Goal: Navigation & Orientation: Find specific page/section

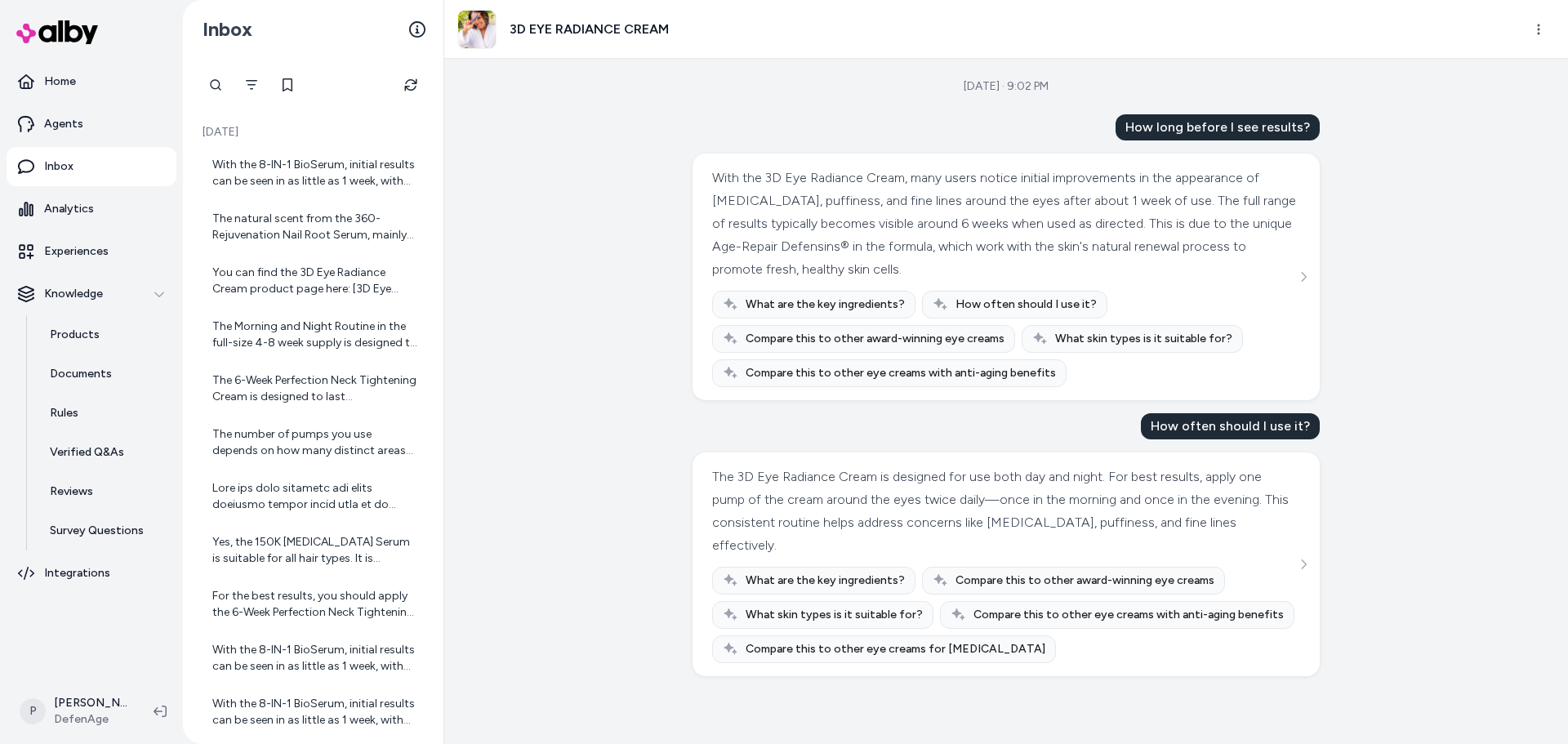
scroll to position [803, 0]
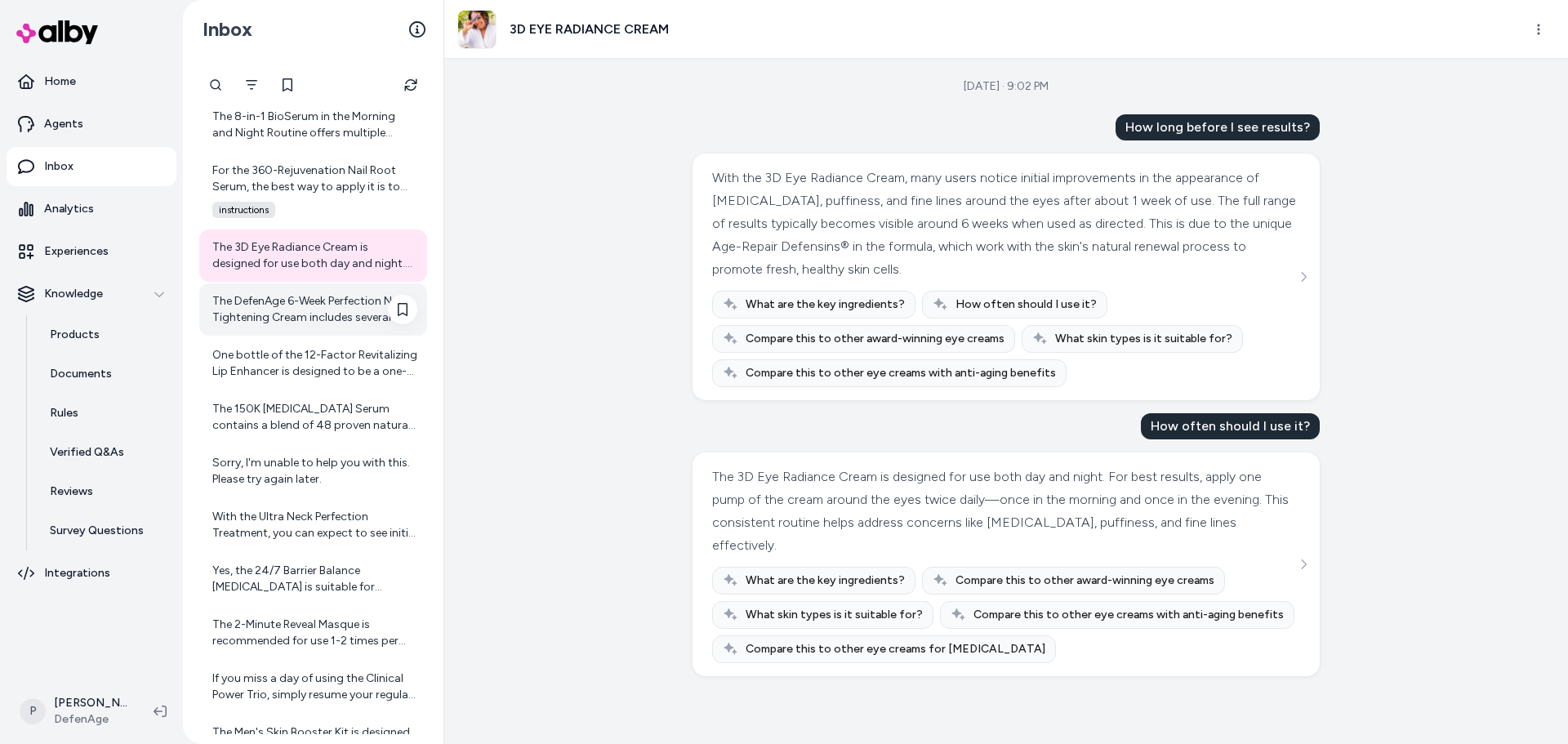
click at [362, 306] on div "The DefenAge 6-Week Perfection Neck Tightening Cream includes several key ingre…" at bounding box center [315, 310] width 205 height 33
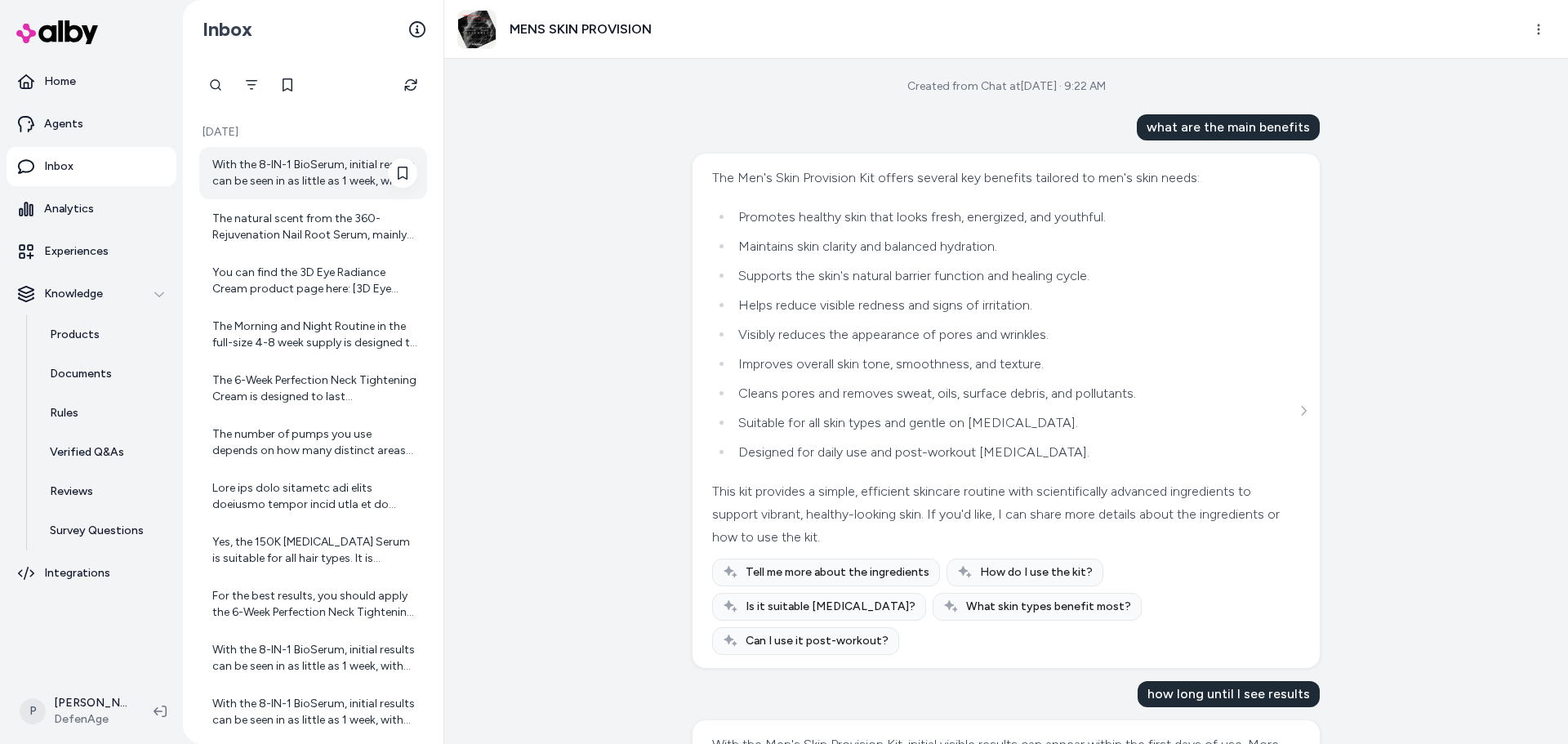
click at [334, 162] on div "With the 8-IN-1 BioSerum, initial results can be seen in as little as 1 week, w…" at bounding box center [315, 173] width 205 height 33
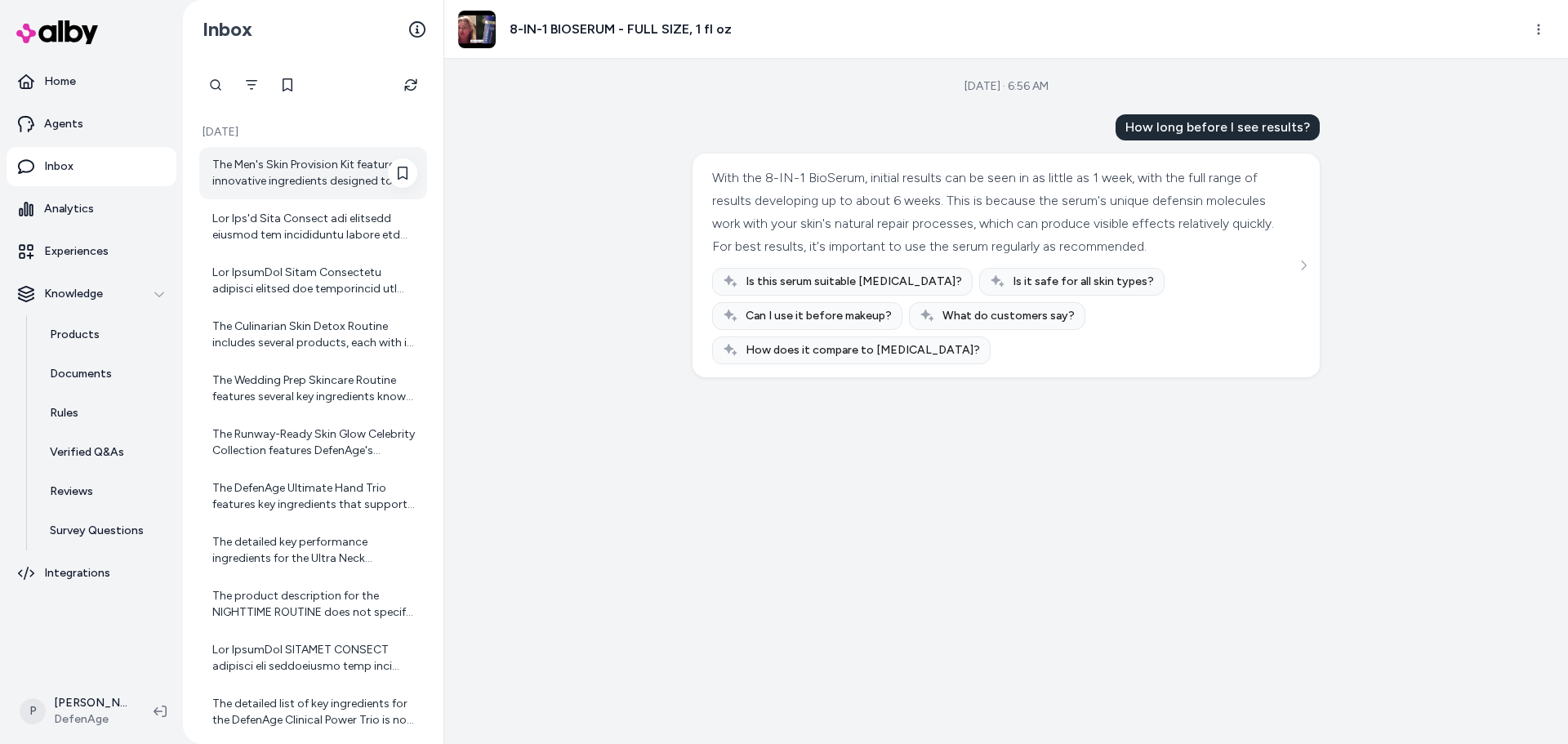
click at [306, 186] on div "The Men's Skin Provision Kit features innovative ingredients designed to addres…" at bounding box center [315, 173] width 205 height 33
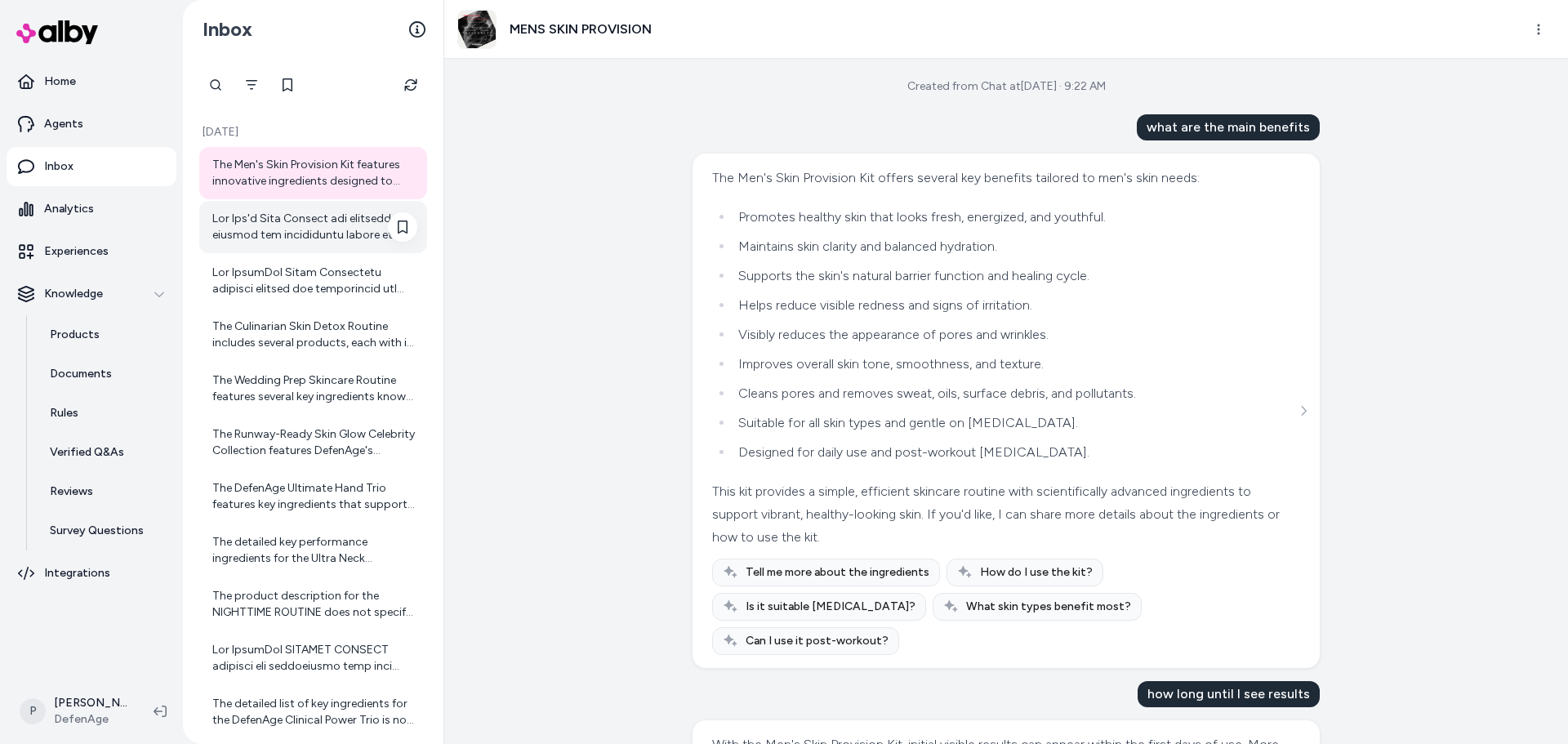
click at [278, 227] on div at bounding box center [315, 227] width 205 height 33
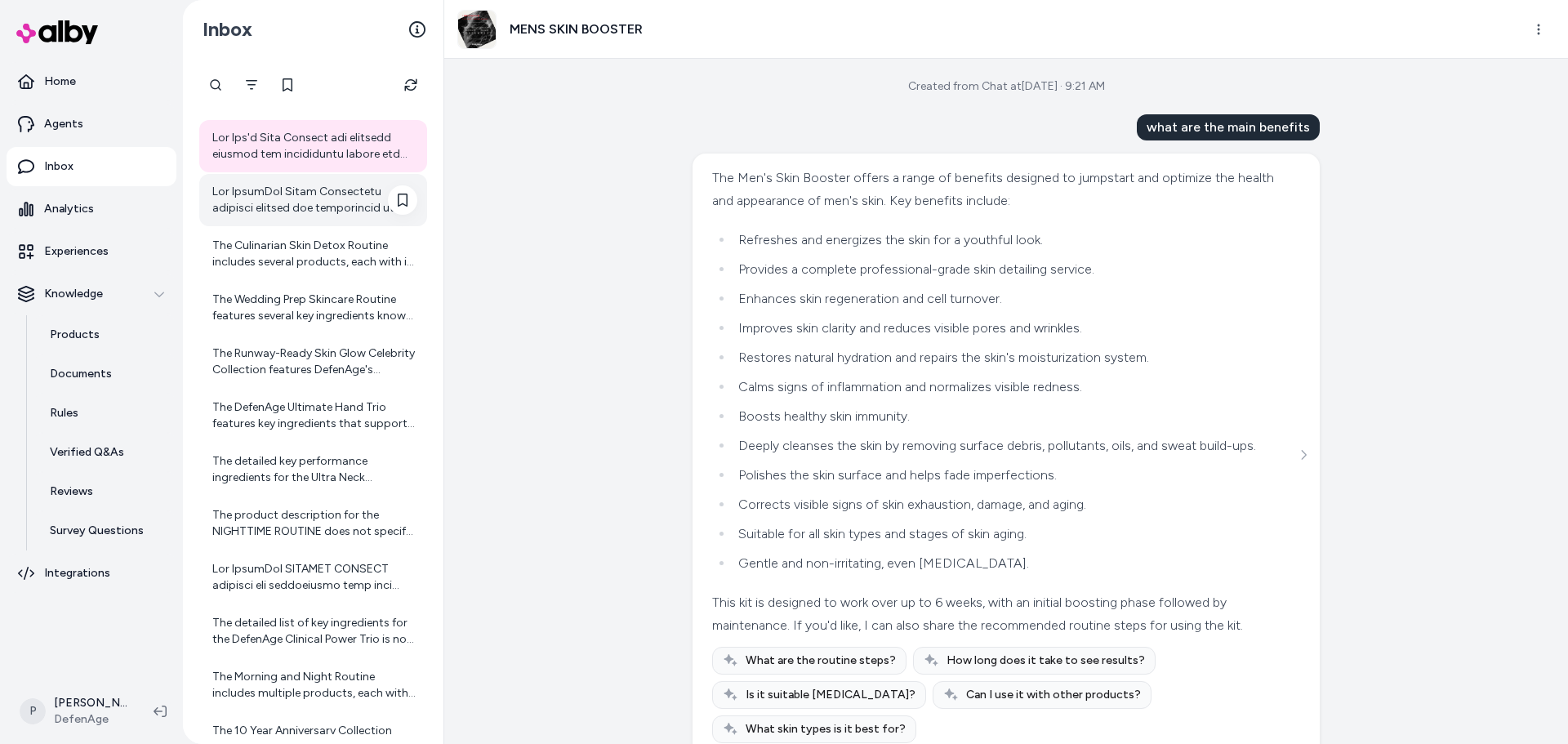
scroll to position [81, 0]
click at [317, 206] on div at bounding box center [315, 199] width 205 height 33
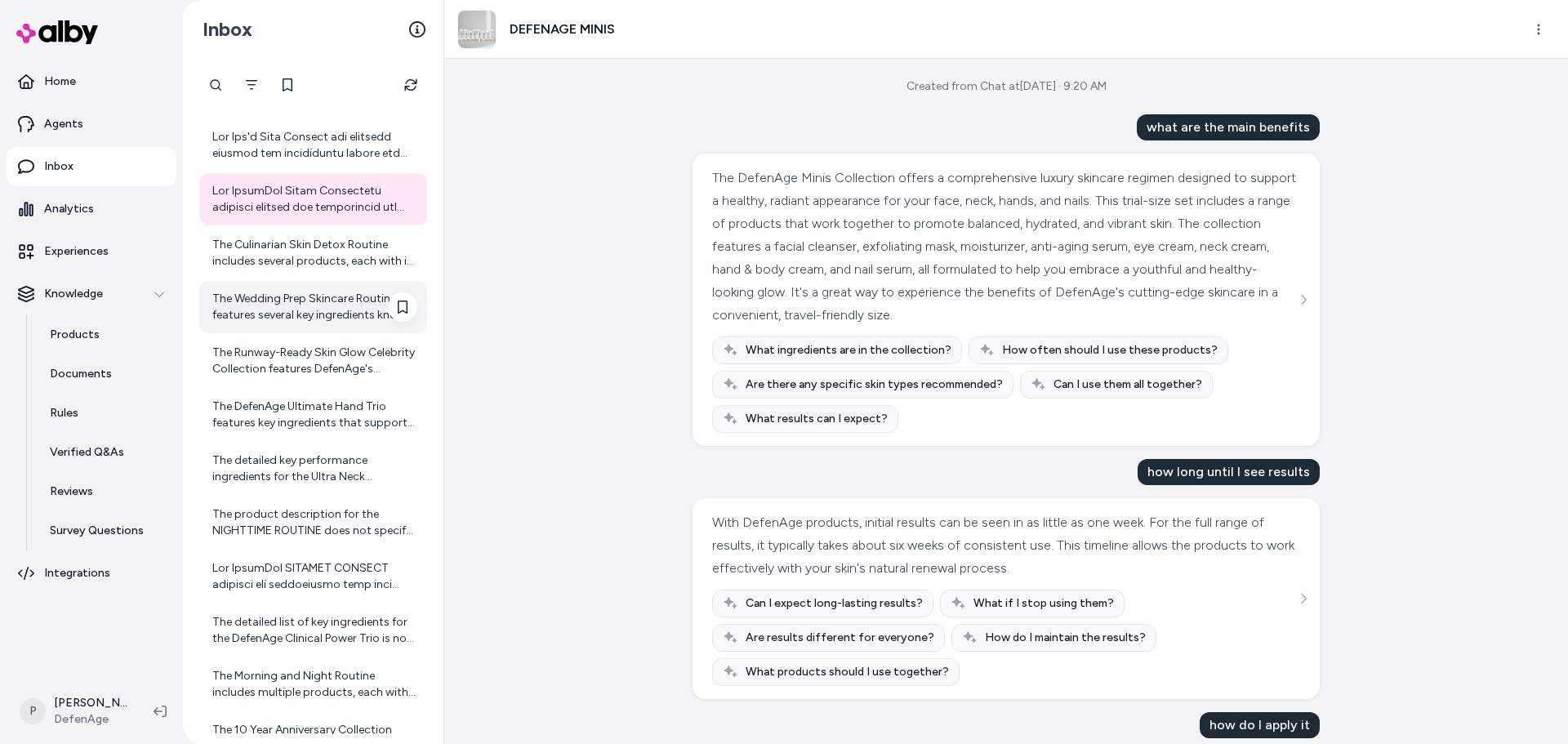
scroll to position [231, 0]
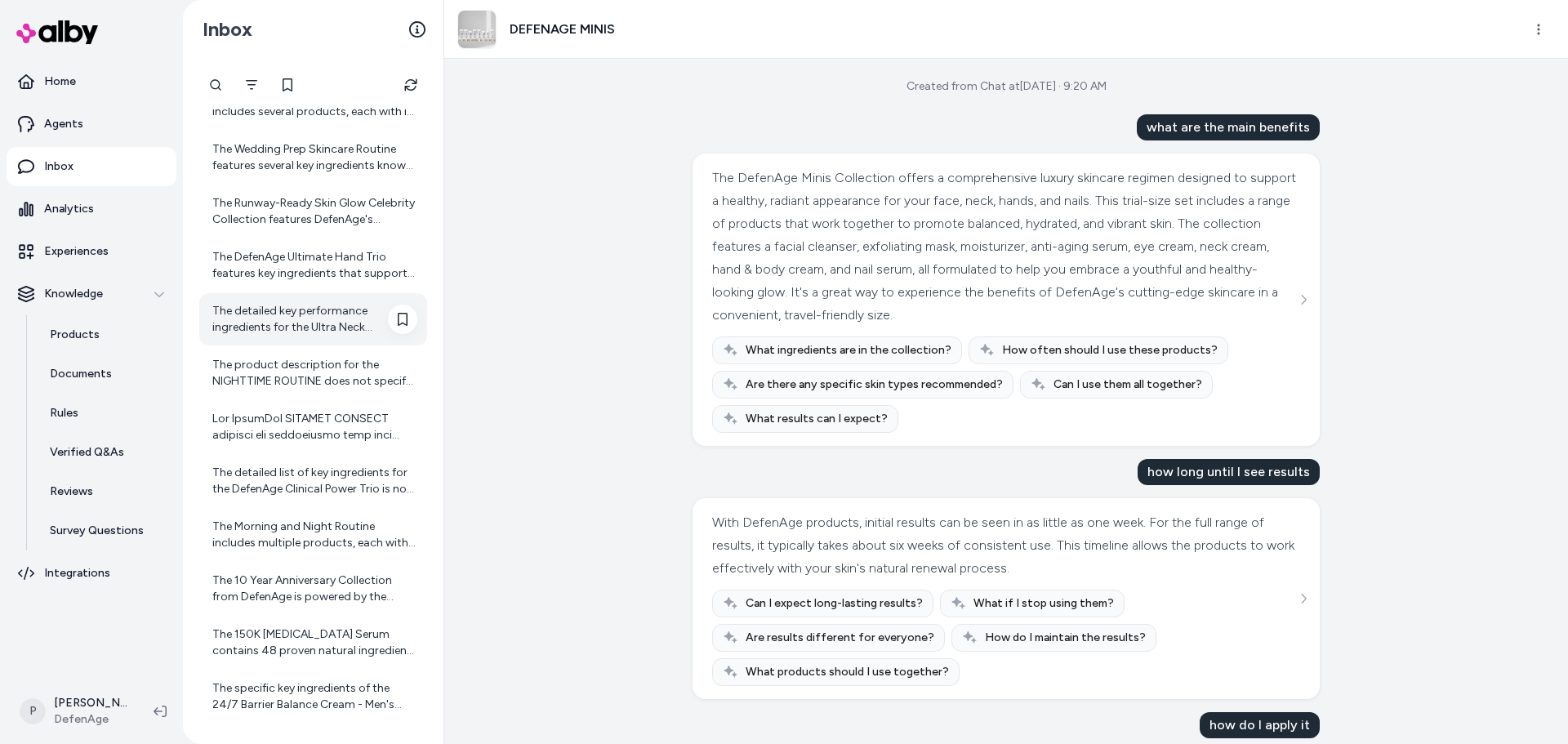
click at [313, 326] on div "The detailed key performance ingredients for the Ultra Neck Perfection Treatmen…" at bounding box center [315, 319] width 205 height 33
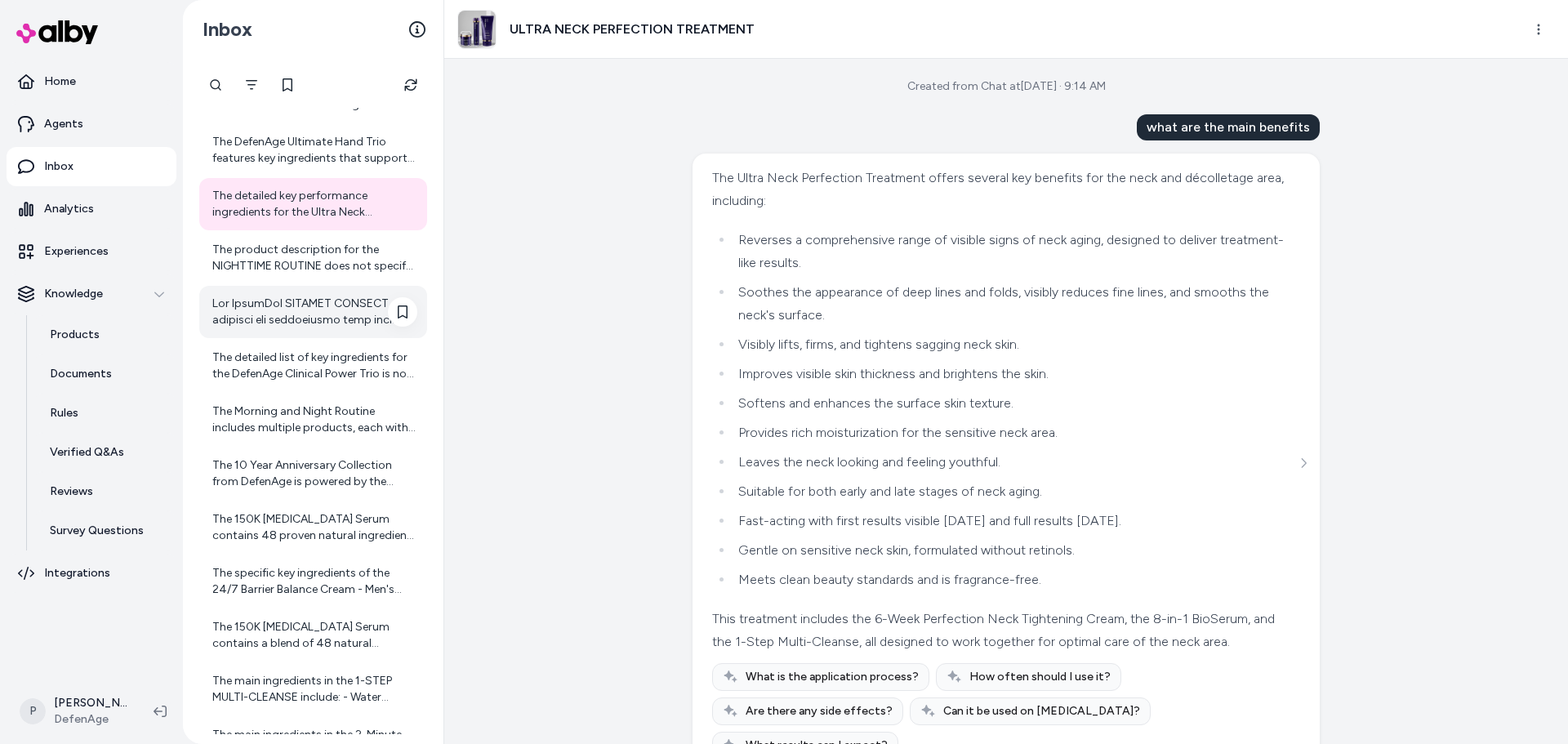
scroll to position [395, 0]
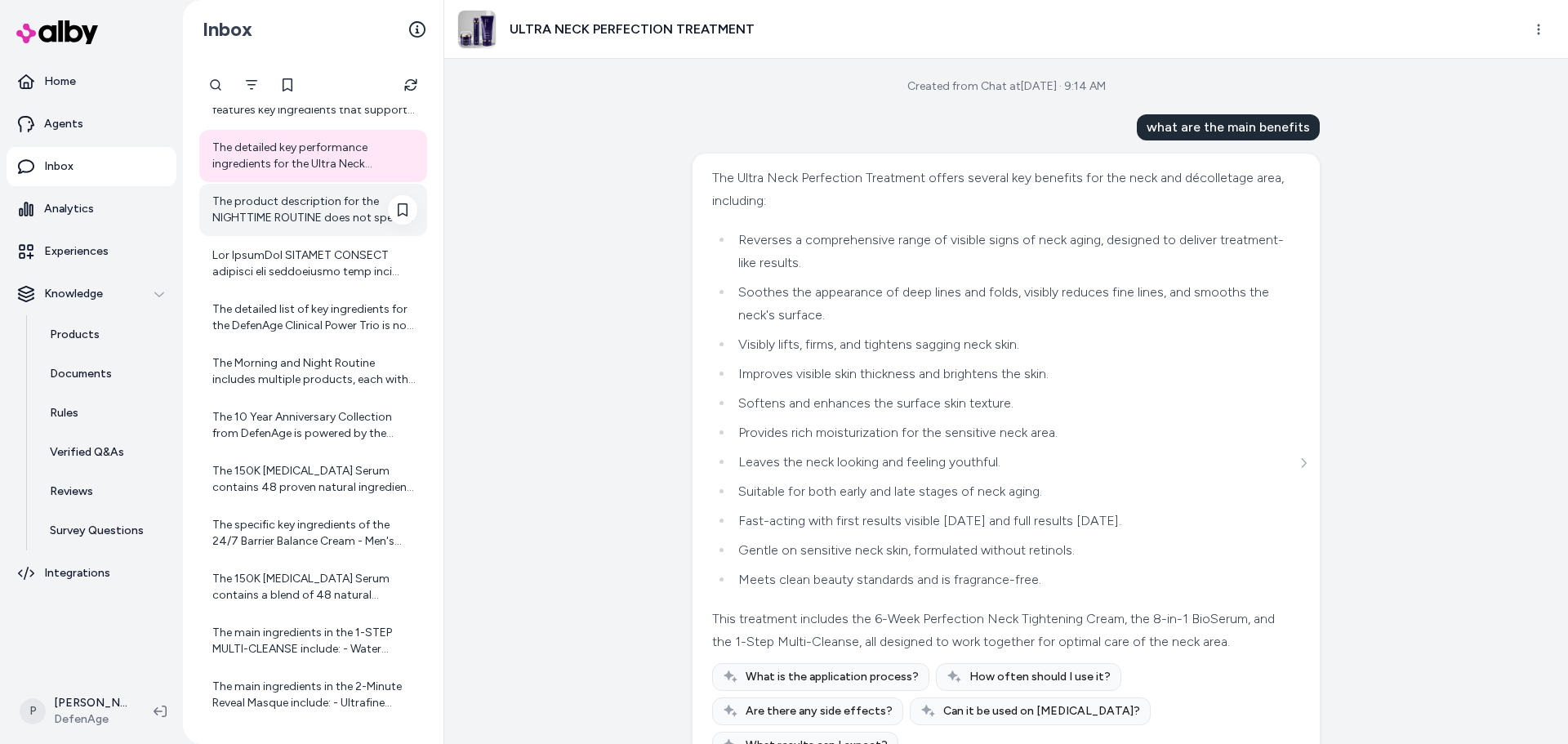
click at [310, 215] on div "The product description for the NIGHTTIME ROUTINE does not specify the main ing…" at bounding box center [315, 210] width 205 height 33
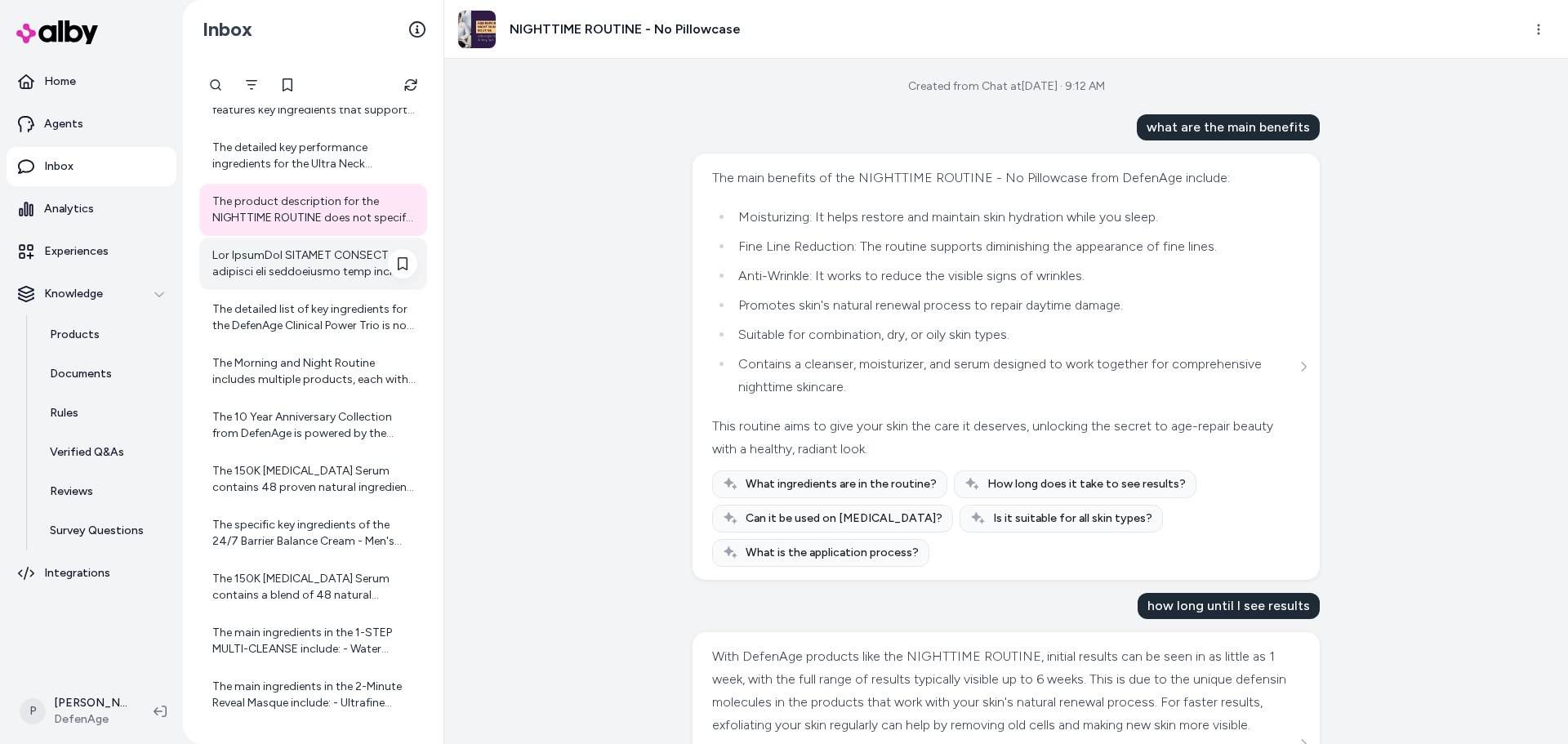
click at [301, 271] on div at bounding box center [315, 264] width 205 height 33
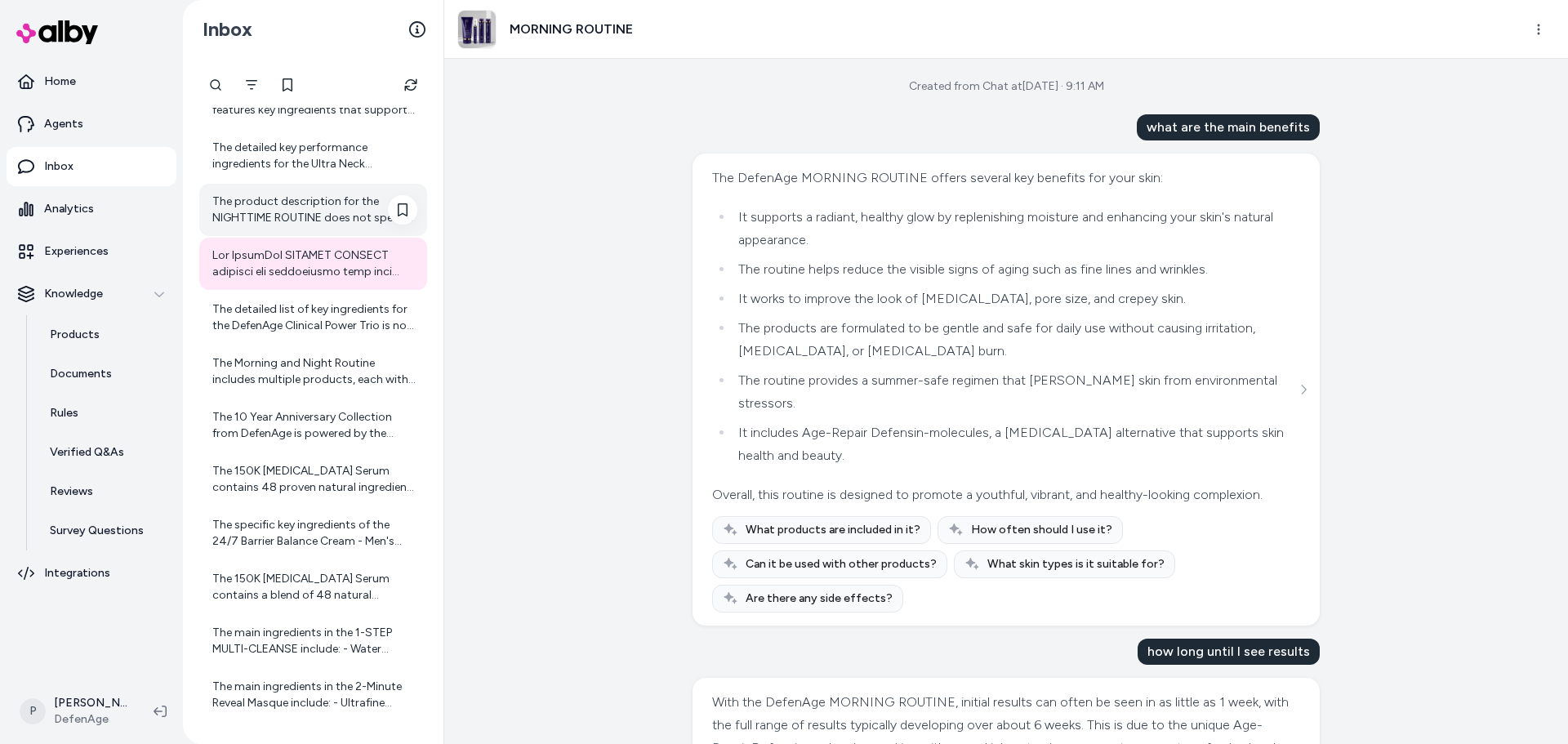
scroll to position [476, 0]
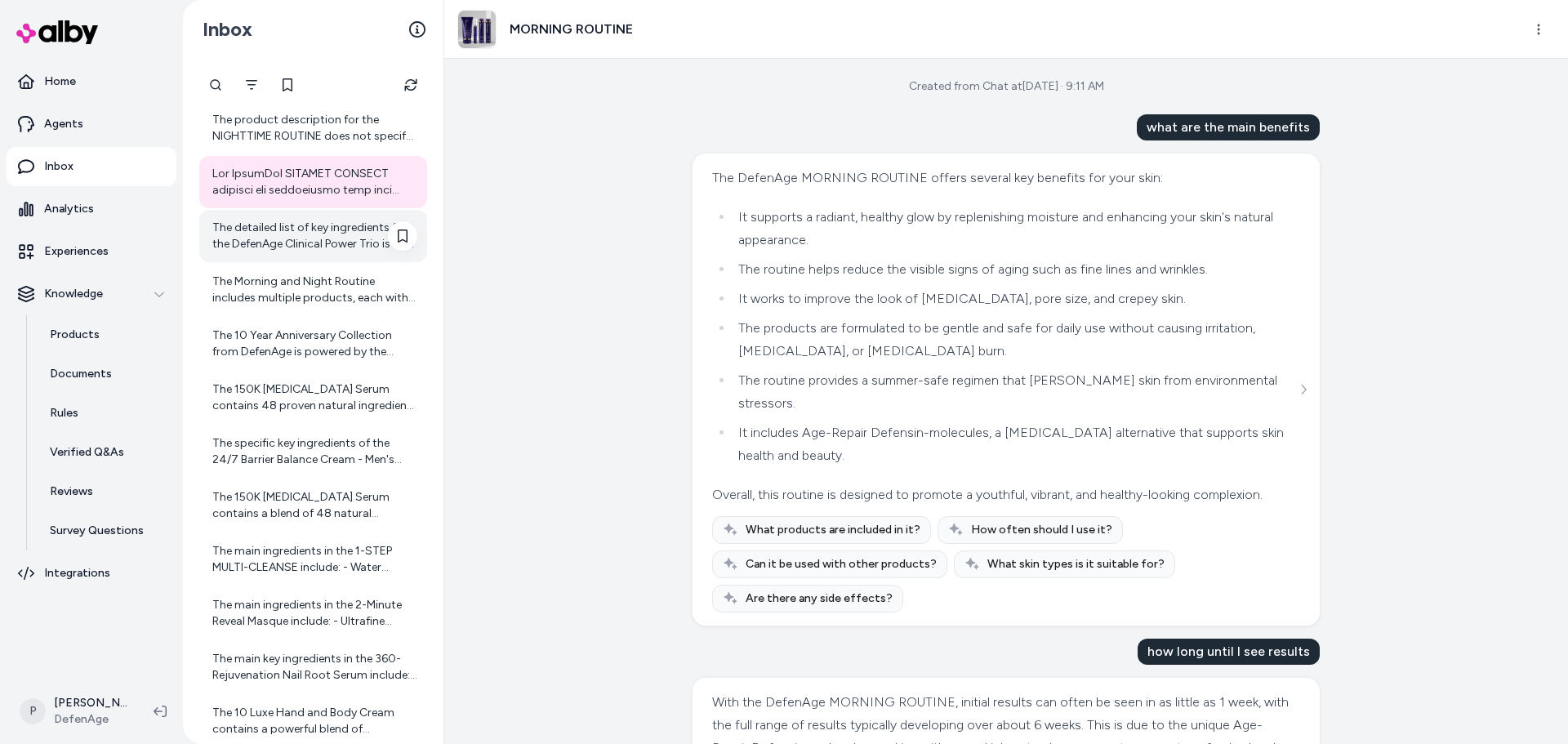
click at [312, 240] on div "The detailed list of key ingredients for the DefenAge Clinical Power Trio is no…" at bounding box center [315, 236] width 205 height 33
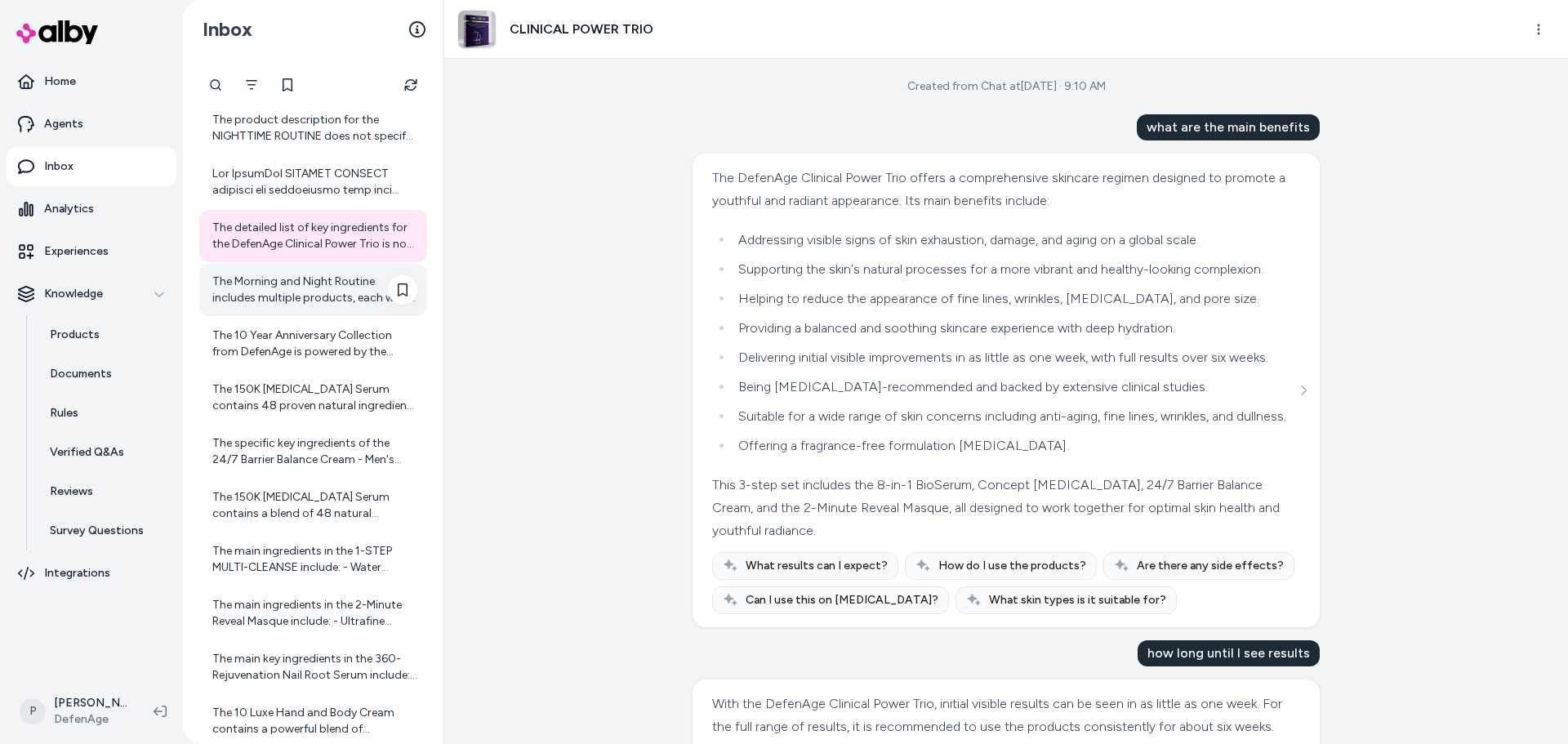
click at [307, 290] on div "The Morning and Night Routine includes multiple products, each with its own ing…" at bounding box center [315, 290] width 205 height 33
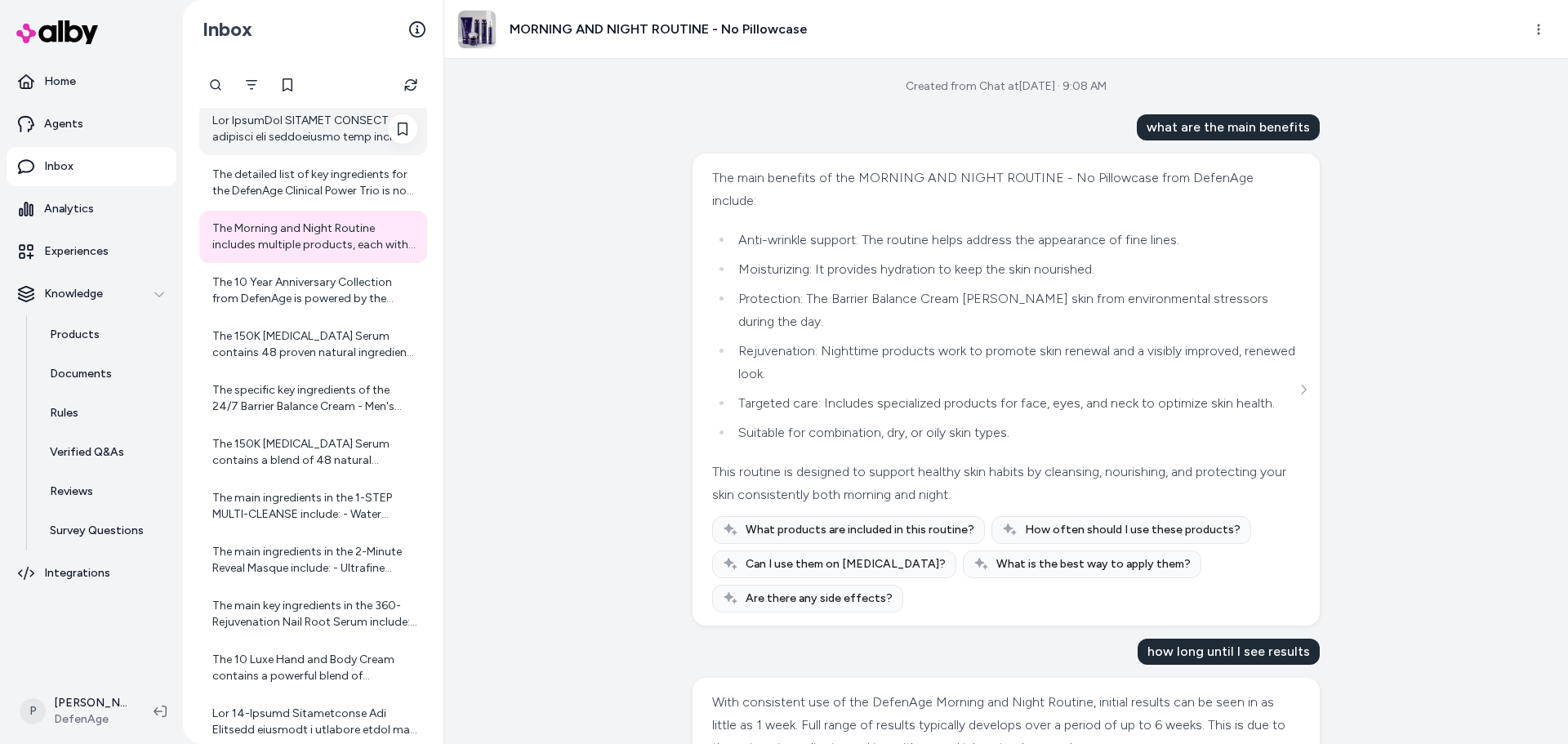
scroll to position [557, 0]
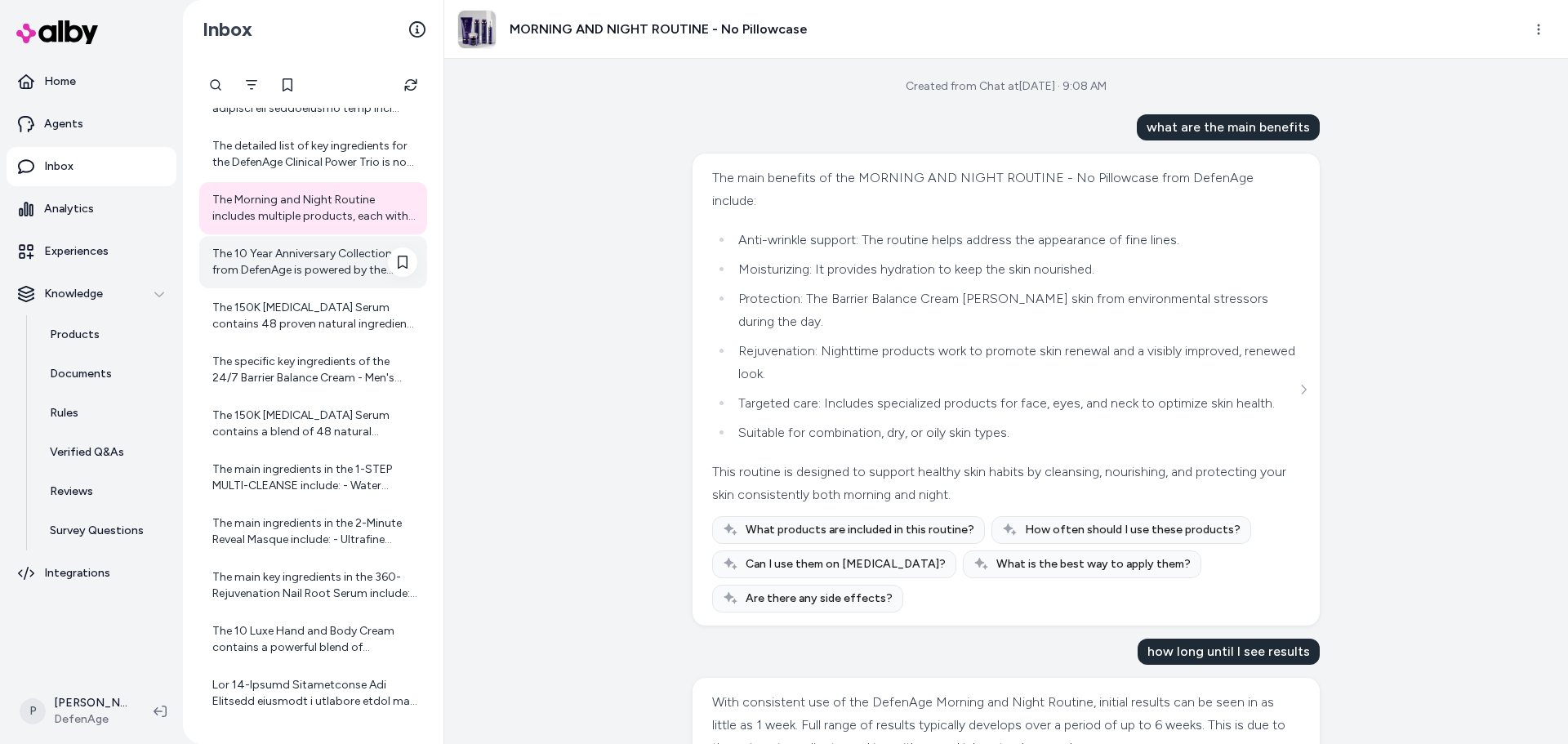
click at [314, 255] on div "The 10 Year Anniversary Collection from DefenAge is powered by the brand's pate…" at bounding box center [315, 262] width 205 height 33
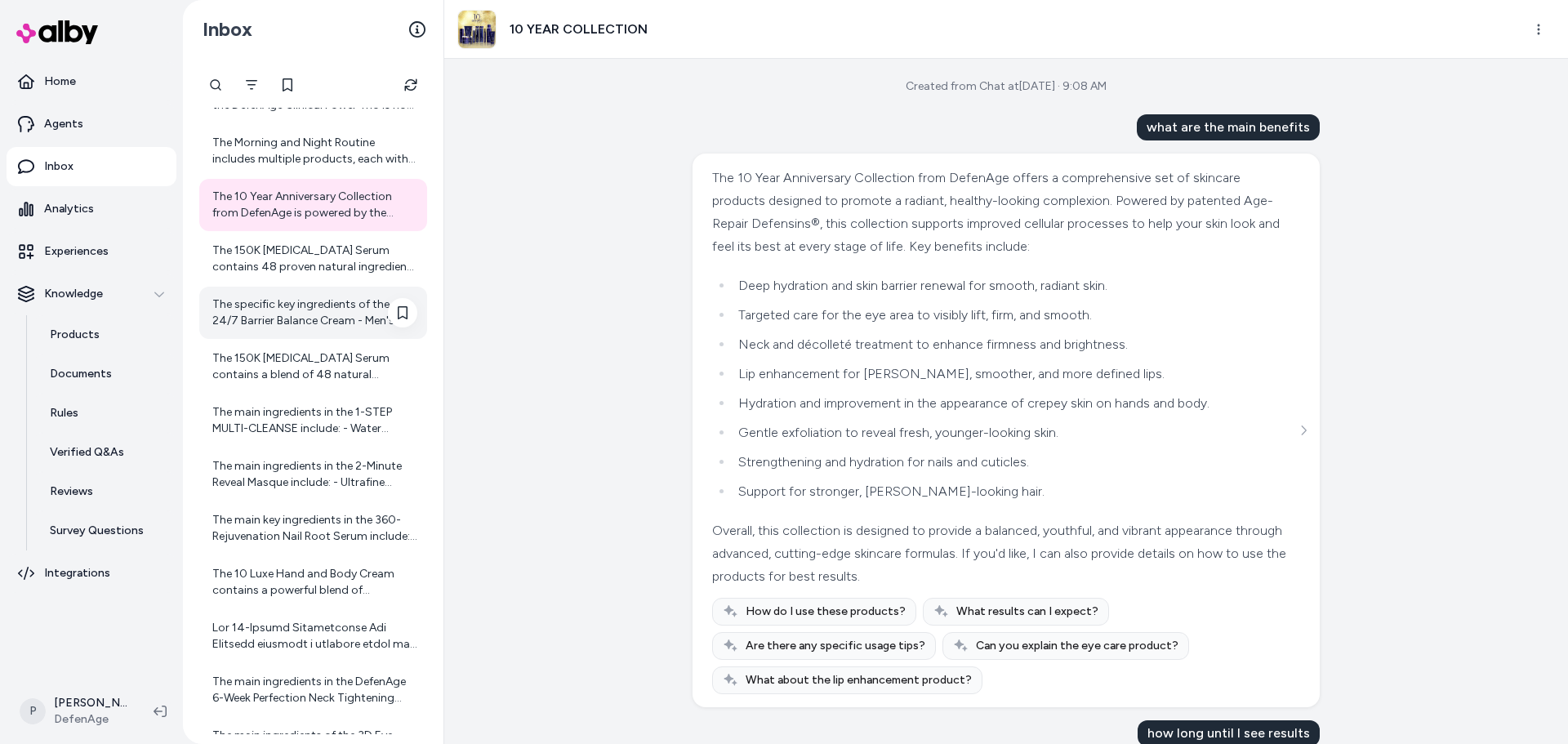
scroll to position [640, 0]
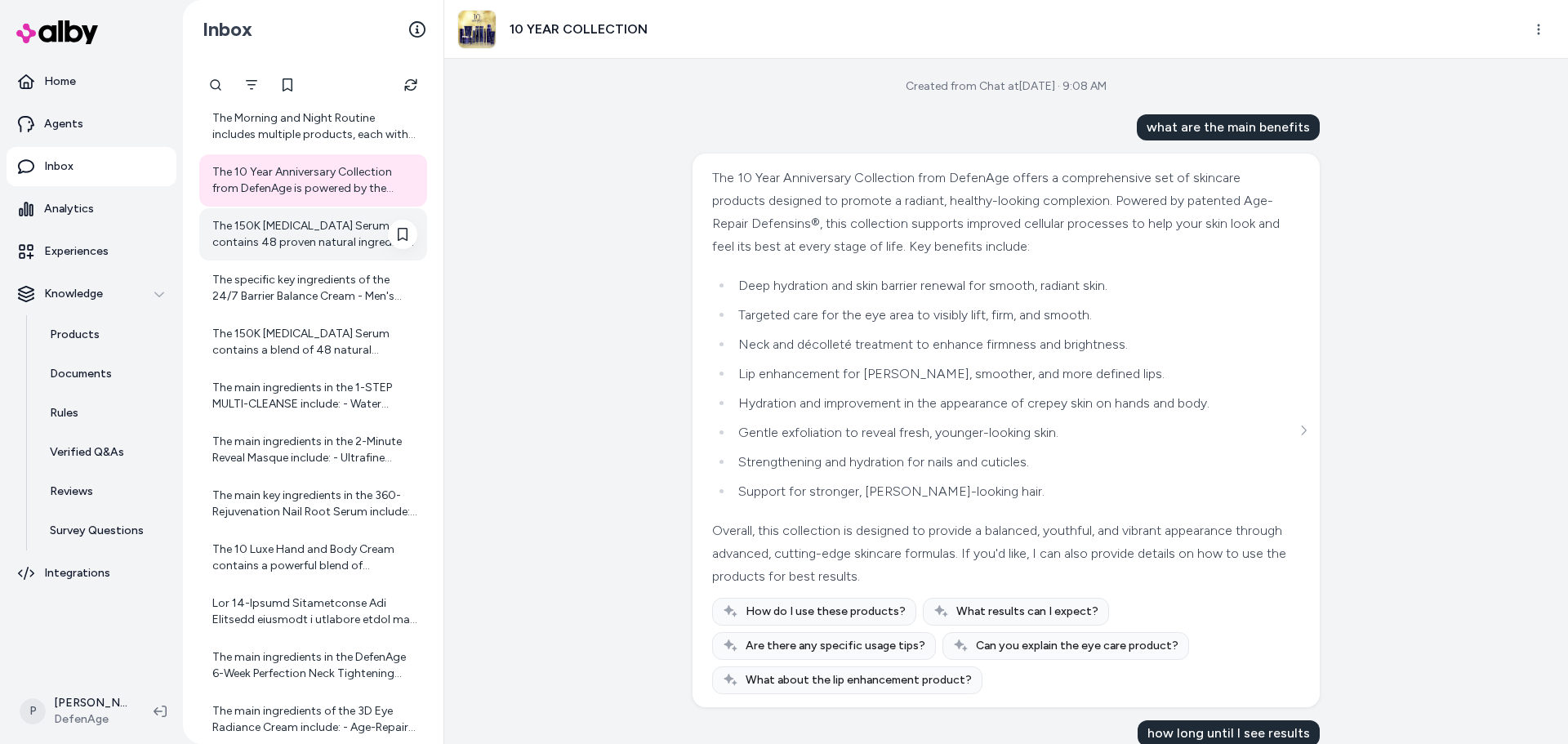
click at [299, 241] on div "The 150K [MEDICAL_DATA] Serum contains 48 proven natural ingredients infused at…" at bounding box center [315, 234] width 205 height 33
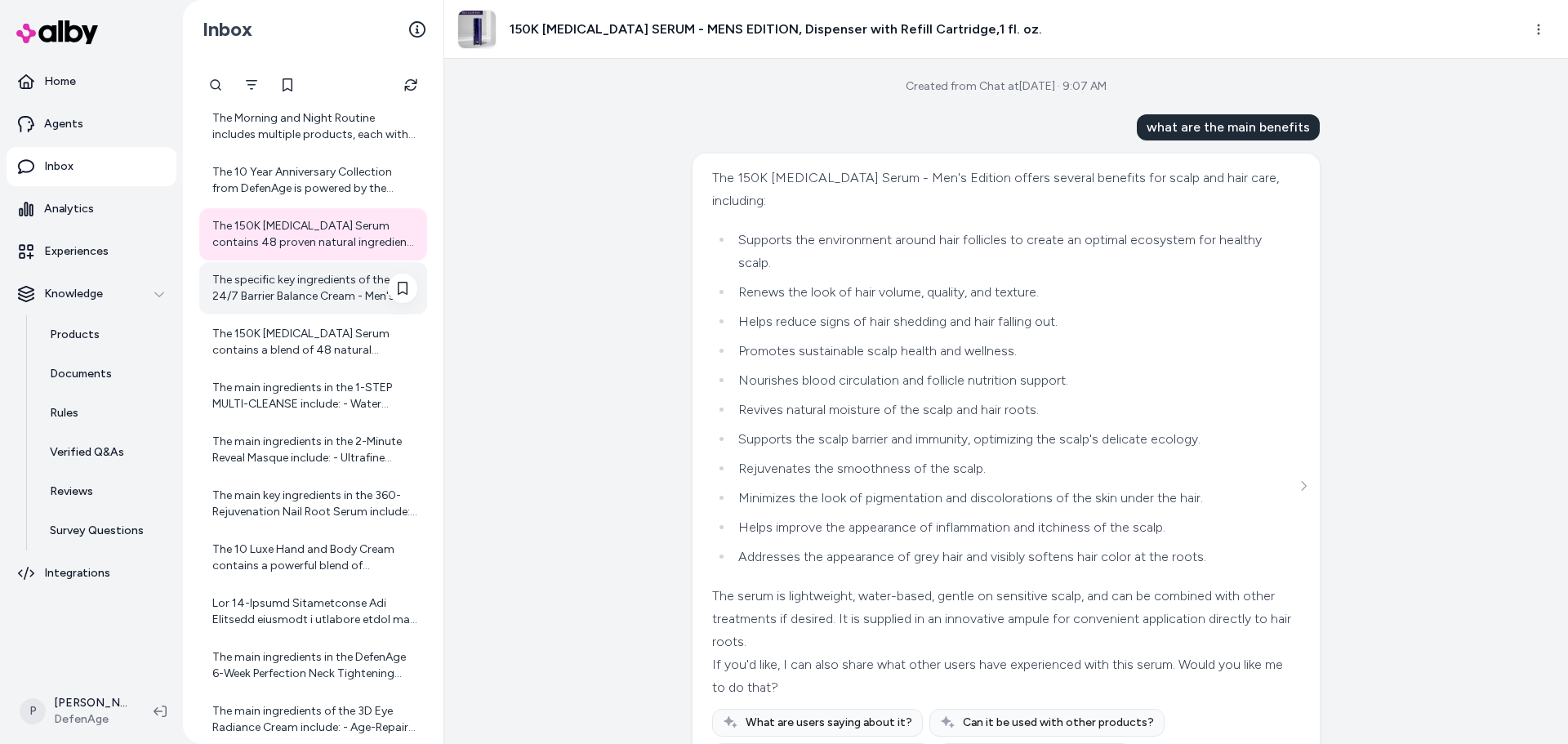
click at [298, 297] on div "The specific key ingredients of the 24/7 Barrier Balance Cream - Men's Edition …" at bounding box center [315, 288] width 205 height 33
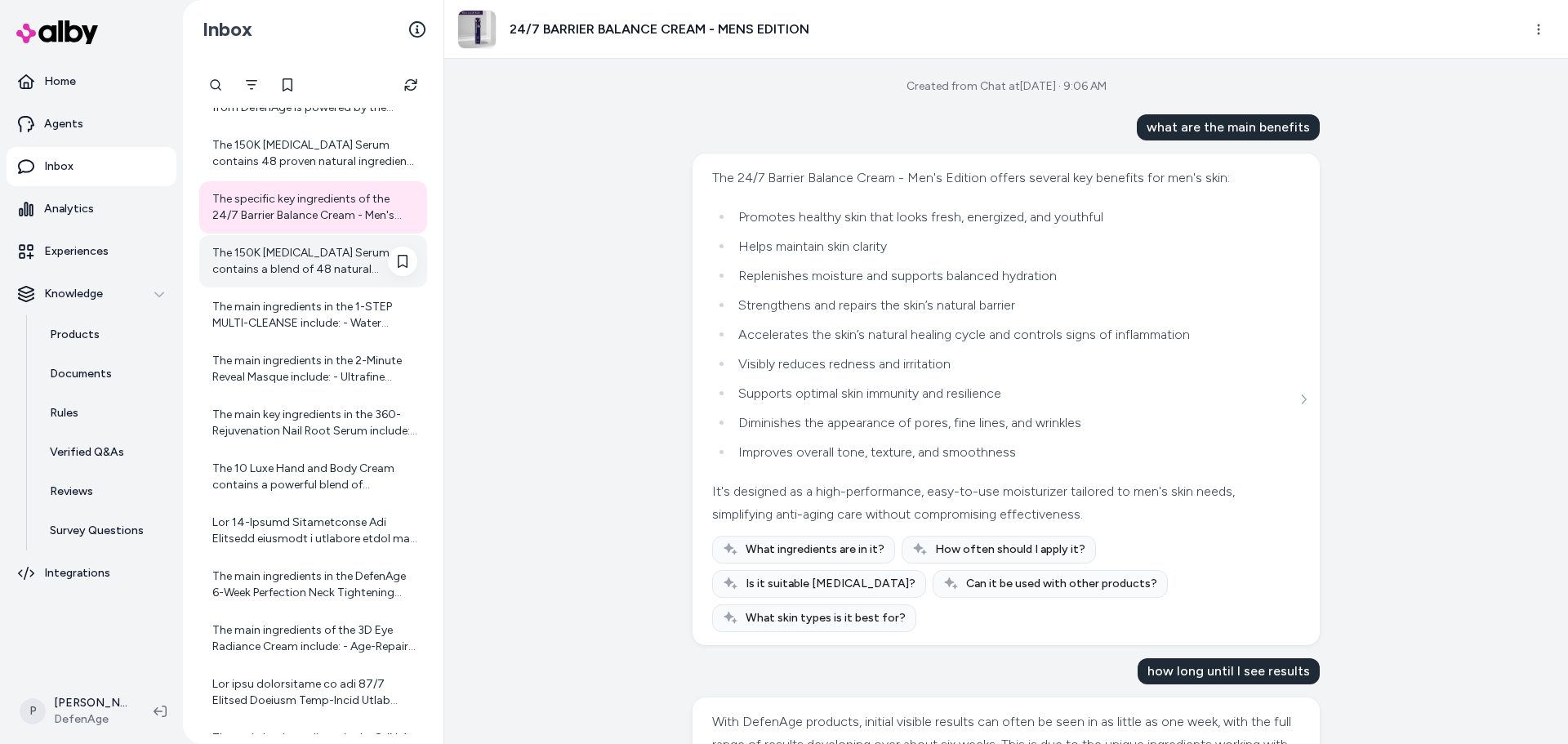
scroll to position [721, 0]
click at [300, 271] on div "The 150K [MEDICAL_DATA] Serum contains a blend of 48 natural ingredients infuse…" at bounding box center [315, 260] width 205 height 33
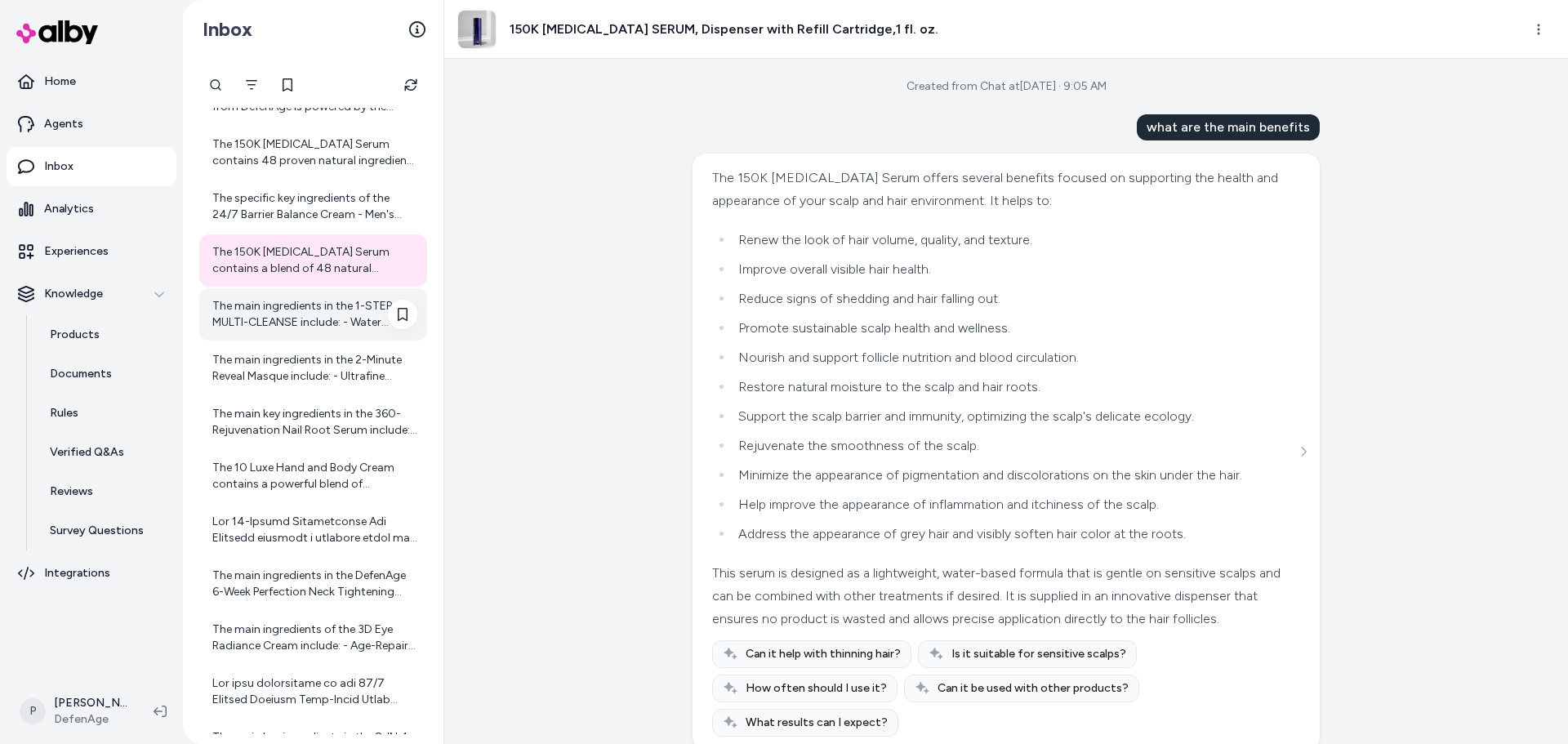
click at [300, 321] on div "The main ingredients in the 1-STEP MULTI-CLEANSE include: - Water (Aqua) - Coca…" at bounding box center [315, 314] width 205 height 33
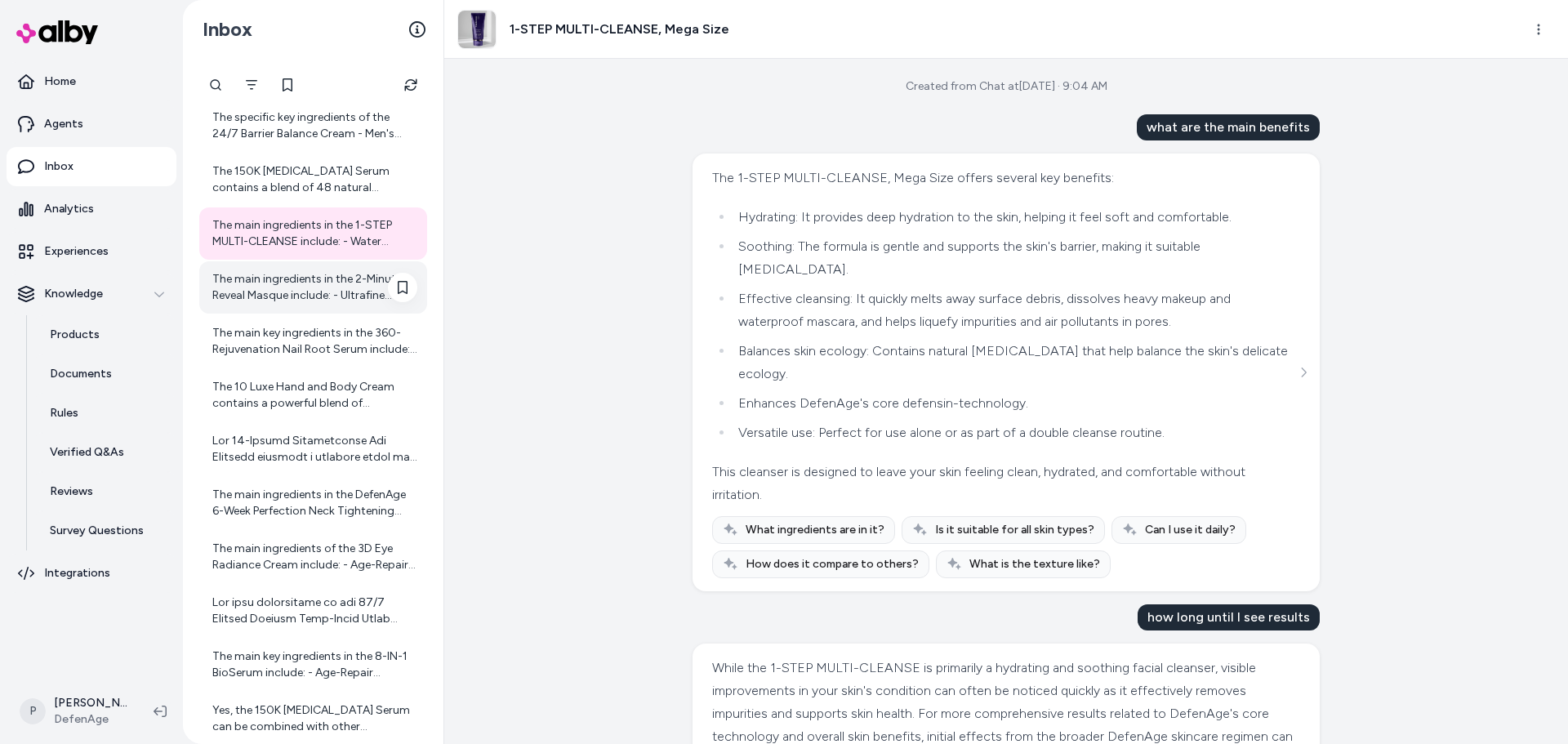
scroll to position [803, 0]
click at [310, 274] on div "The main ingredients in the 2-Minute Reveal Masque include: - Ultrafine Sugar C…" at bounding box center [315, 286] width 205 height 33
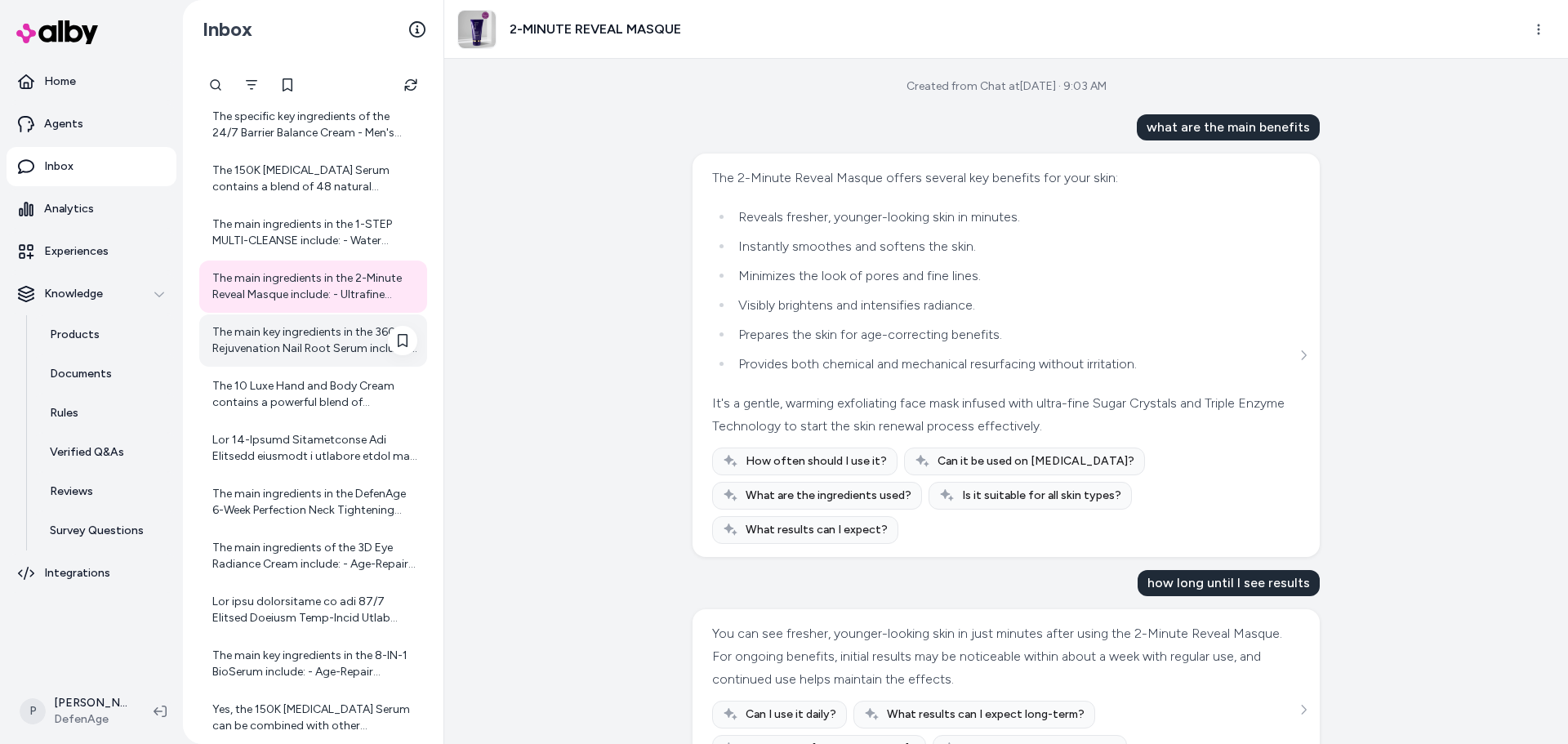
click at [307, 333] on div "The main key ingredients in the 360-Rejuvenation Nail Root Serum include: - Def…" at bounding box center [315, 341] width 205 height 33
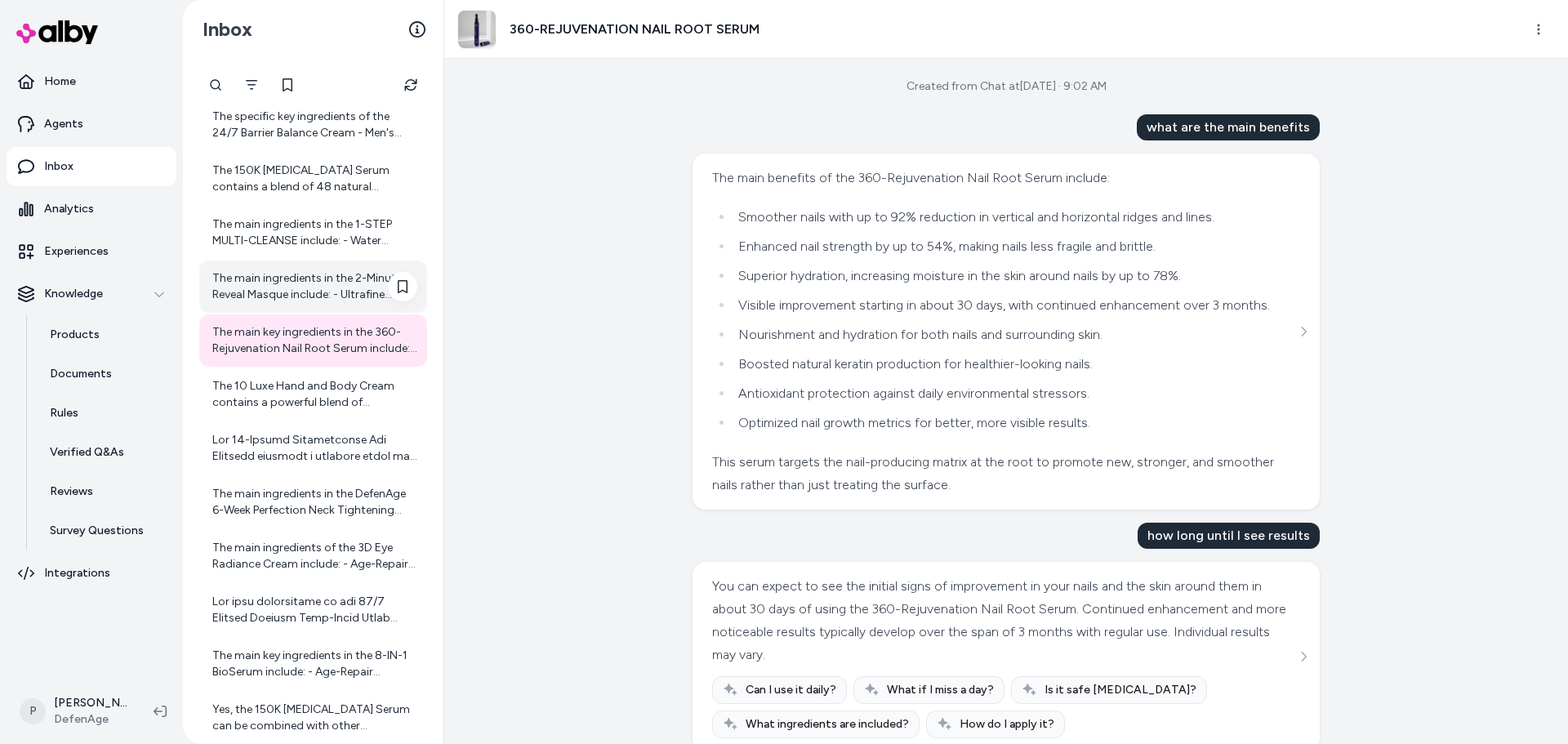
scroll to position [966, 0]
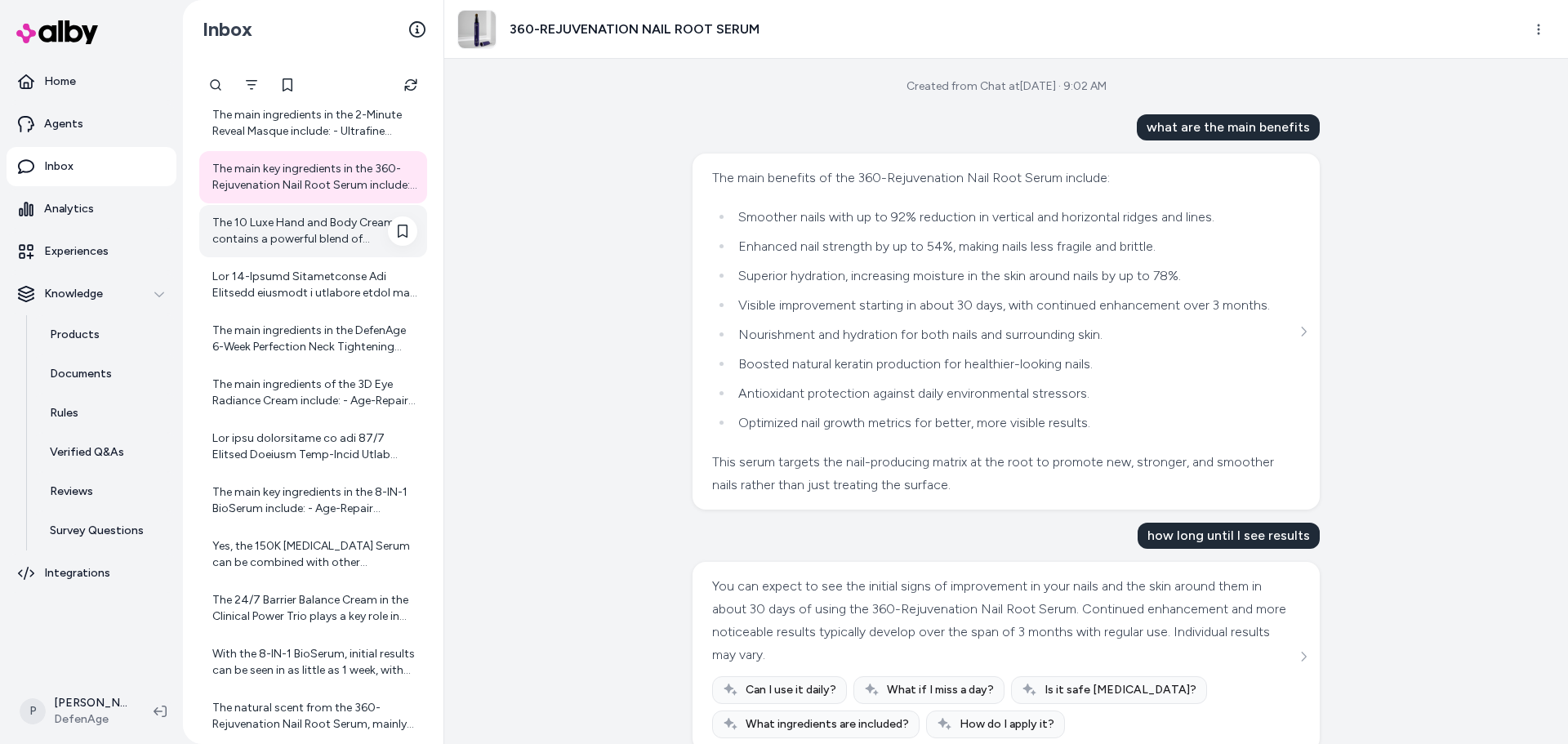
click at [306, 238] on div "The 10 Luxe Hand and Body Cream contains a powerful blend of ingredients design…" at bounding box center [315, 231] width 205 height 33
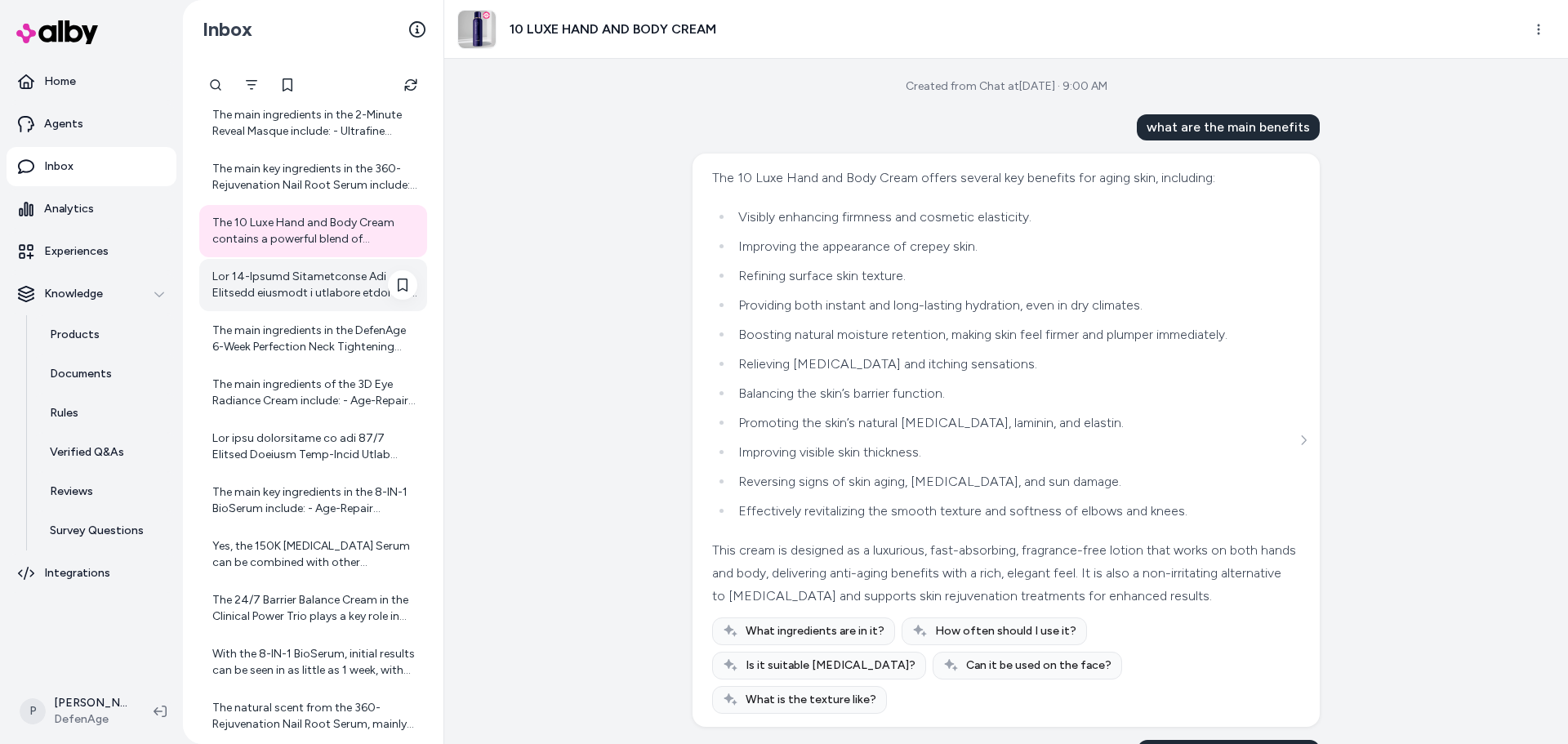
click at [296, 292] on div at bounding box center [315, 285] width 205 height 33
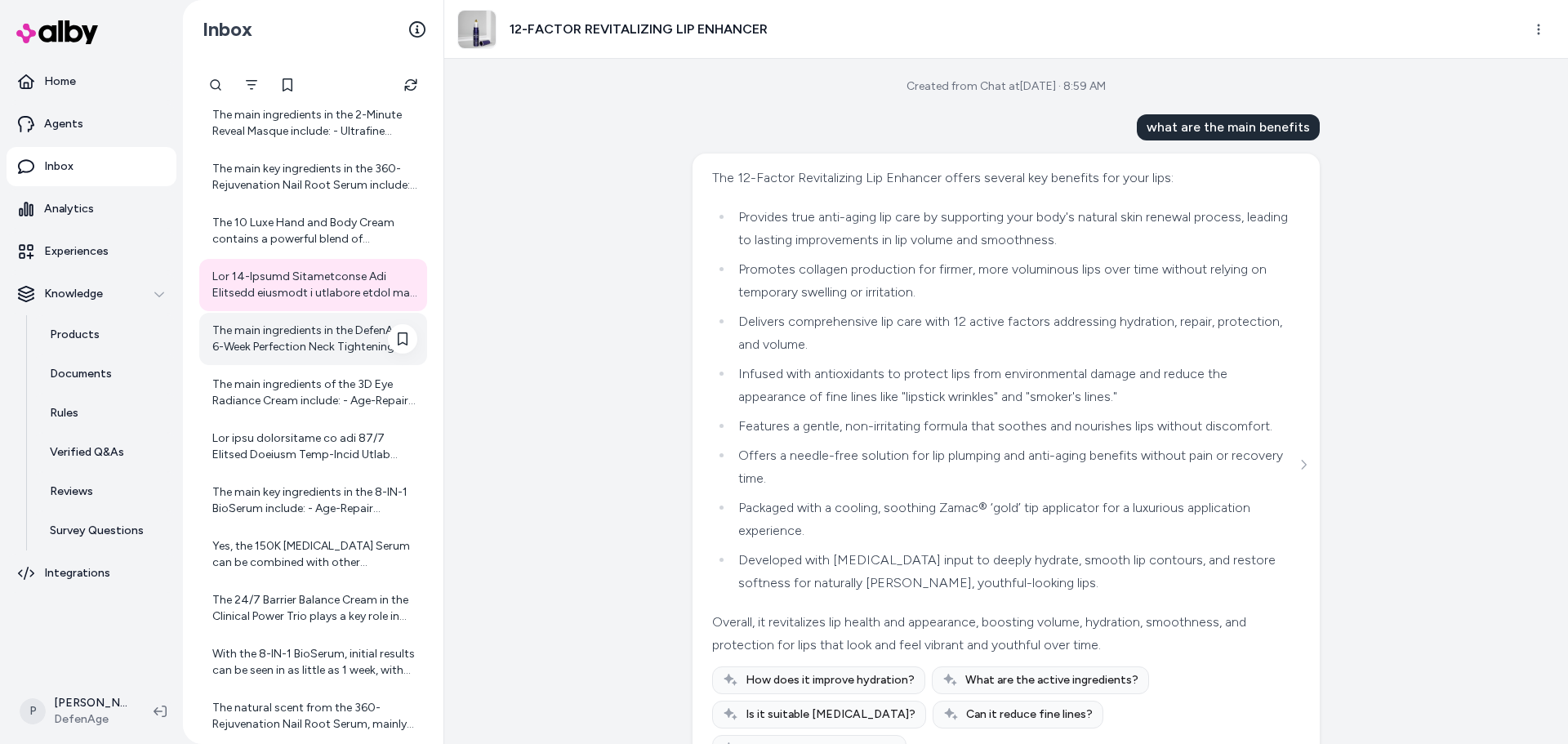
click at [298, 332] on div "The main ingredients in the DefenAge 6-Week Perfection Neck Tightening Cream in…" at bounding box center [315, 339] width 205 height 33
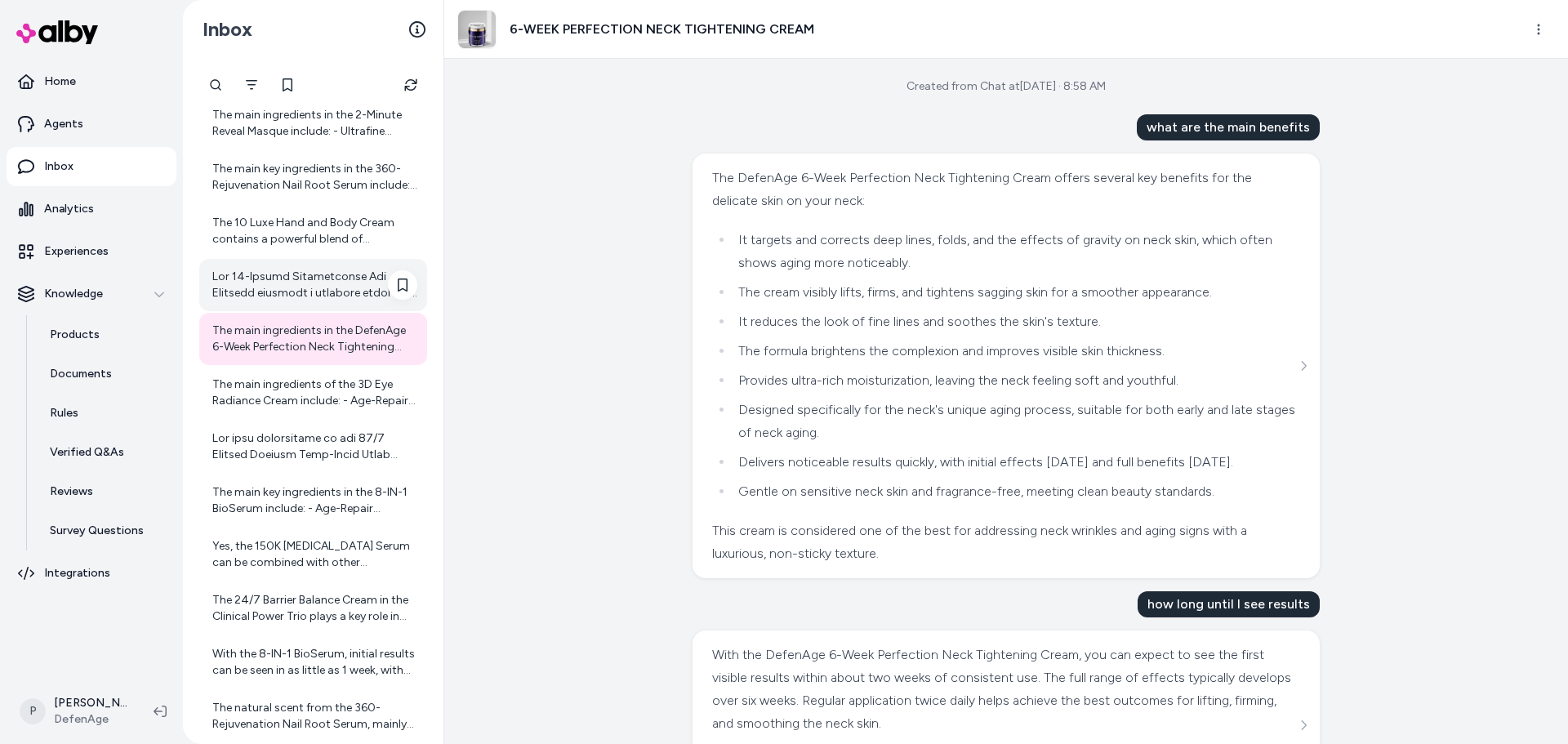
scroll to position [1039, 0]
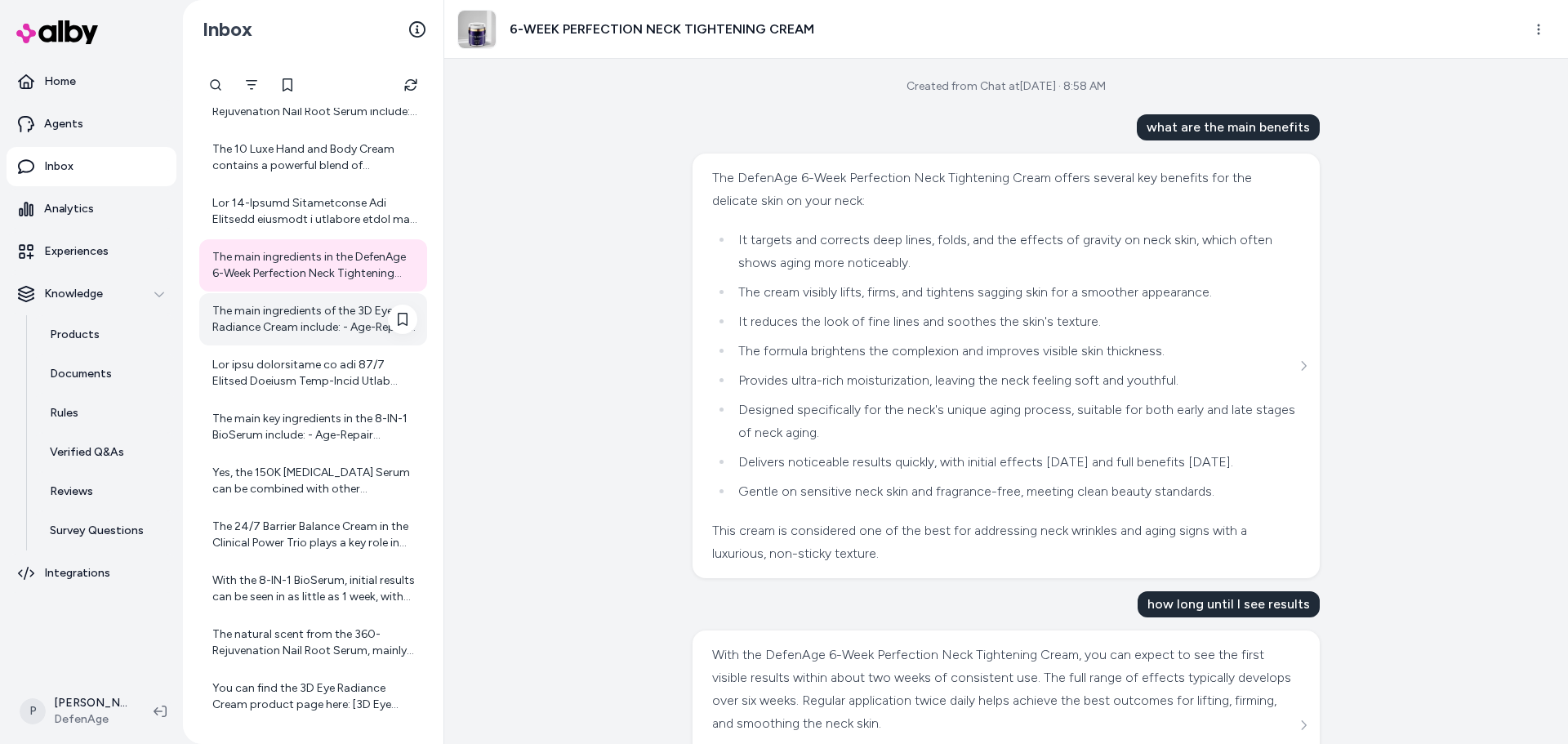
click at [290, 318] on div "The main ingredients of the 3D Eye Radiance Cream include: - Age-Repair Defensi…" at bounding box center [315, 319] width 205 height 33
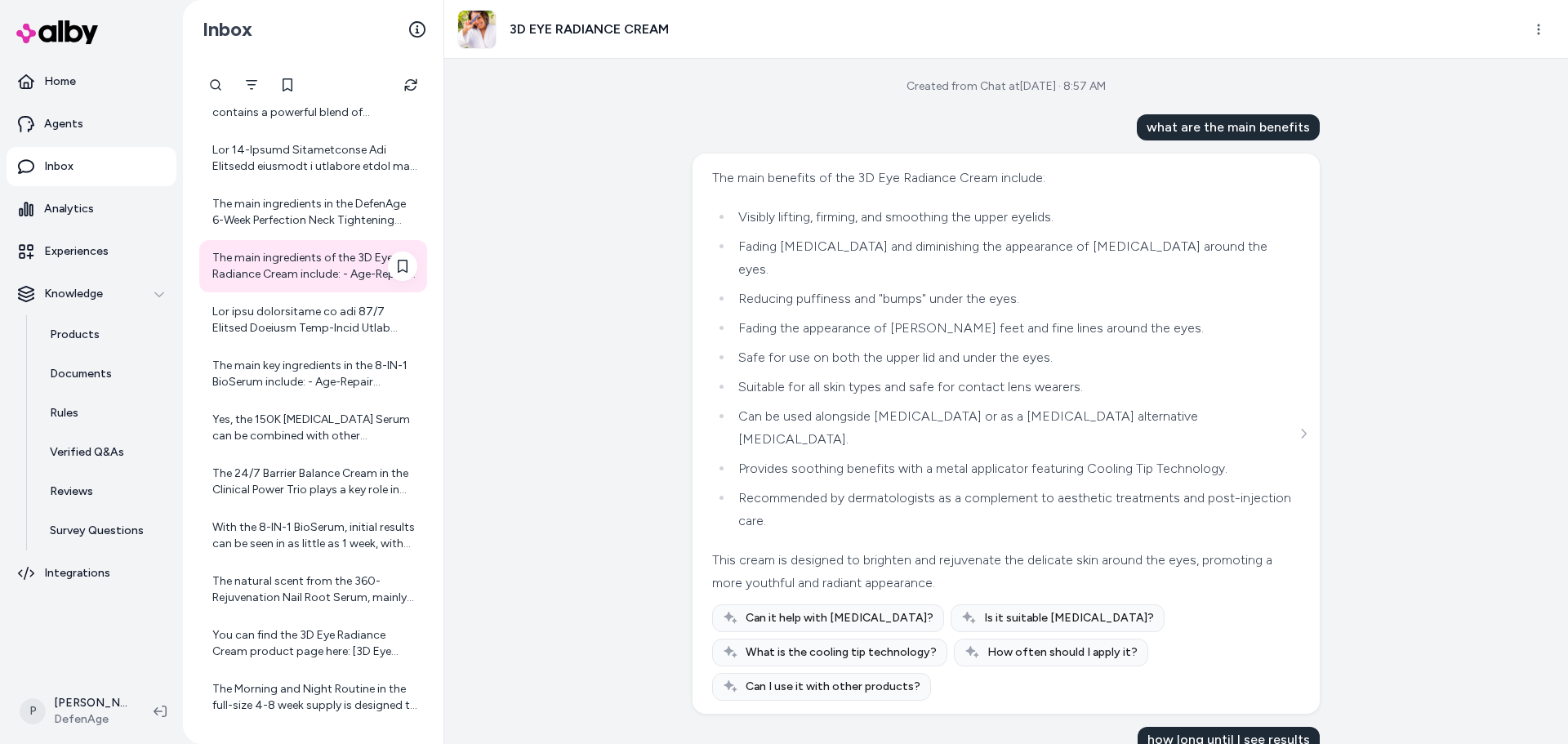
scroll to position [1121, 0]
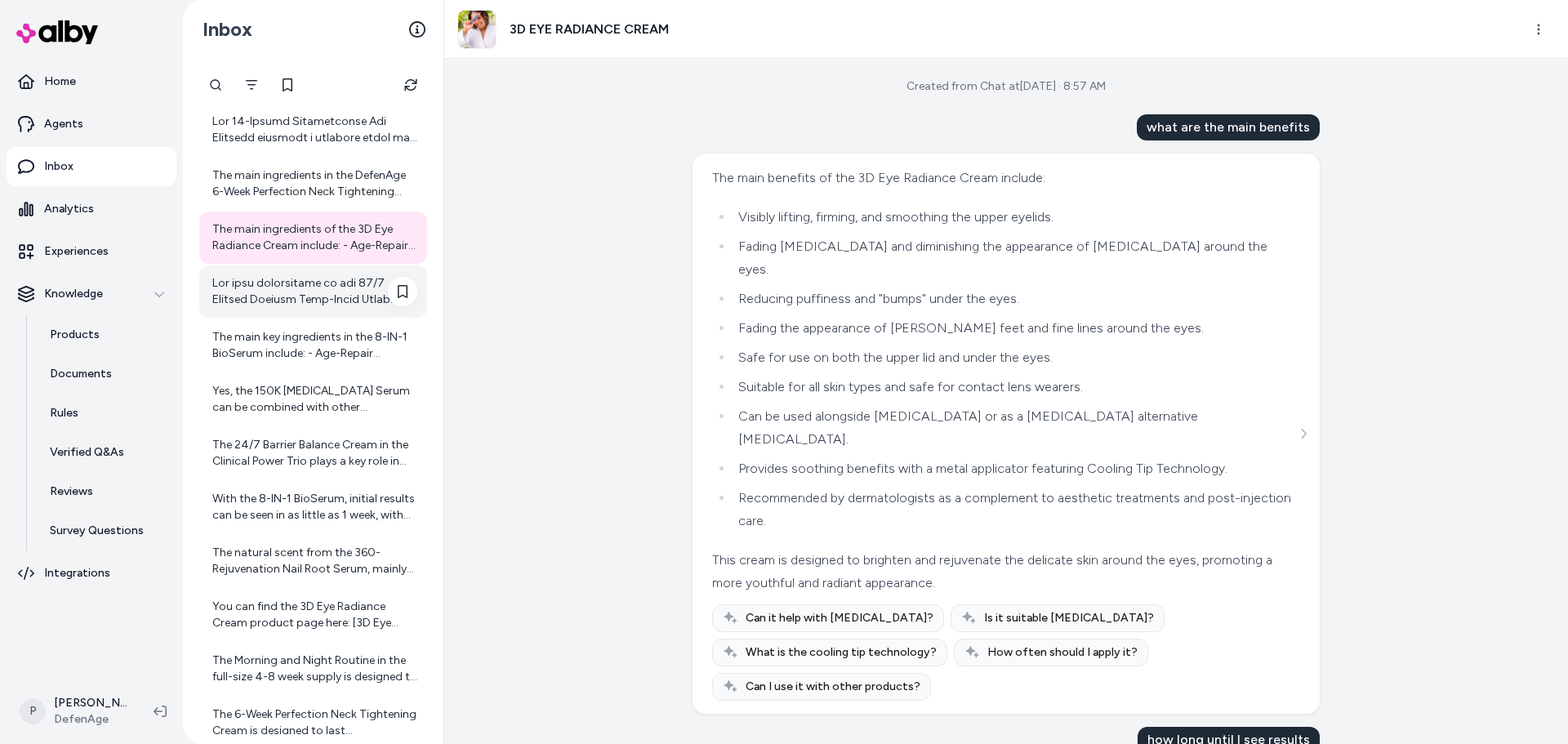
click at [309, 298] on div at bounding box center [315, 291] width 205 height 33
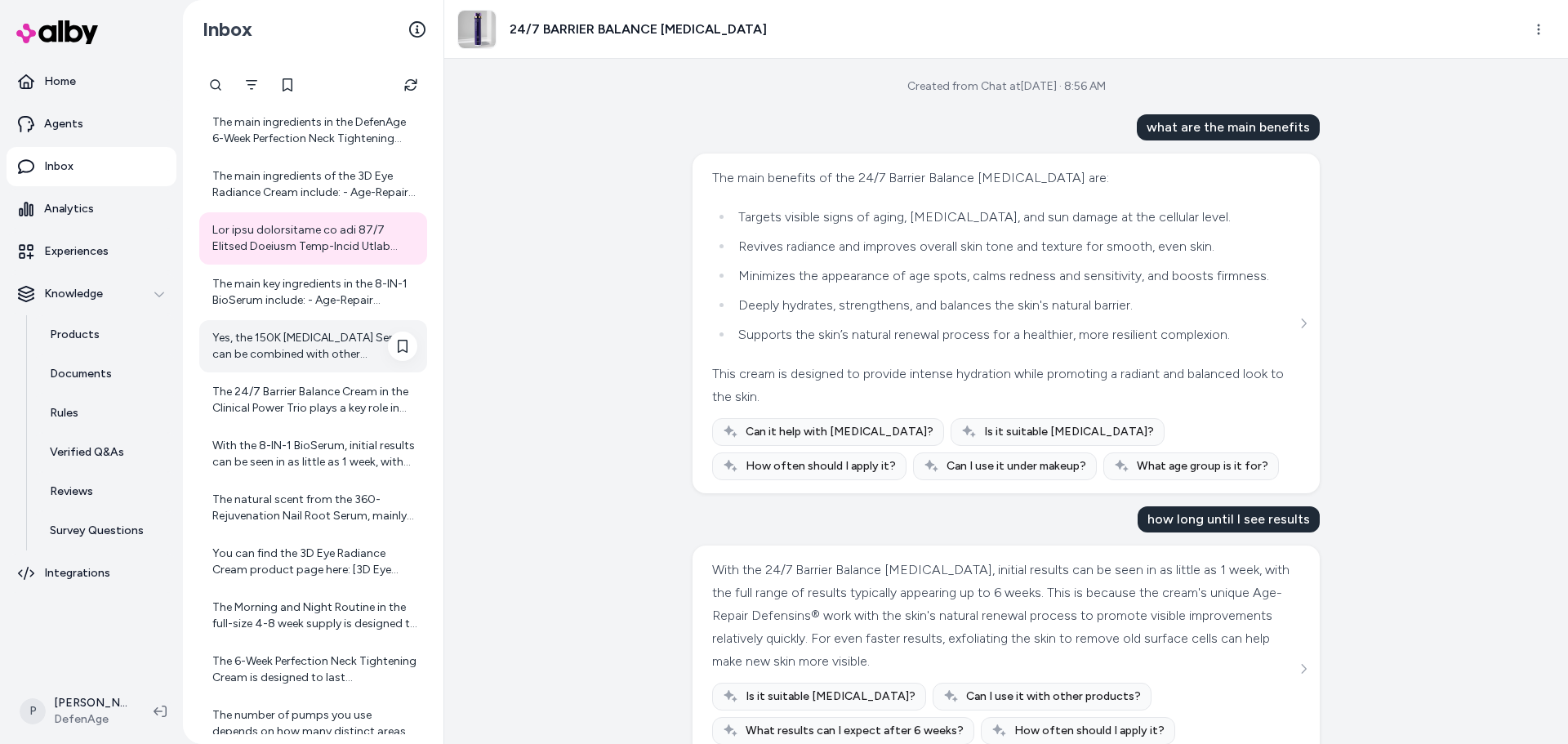
scroll to position [1203, 0]
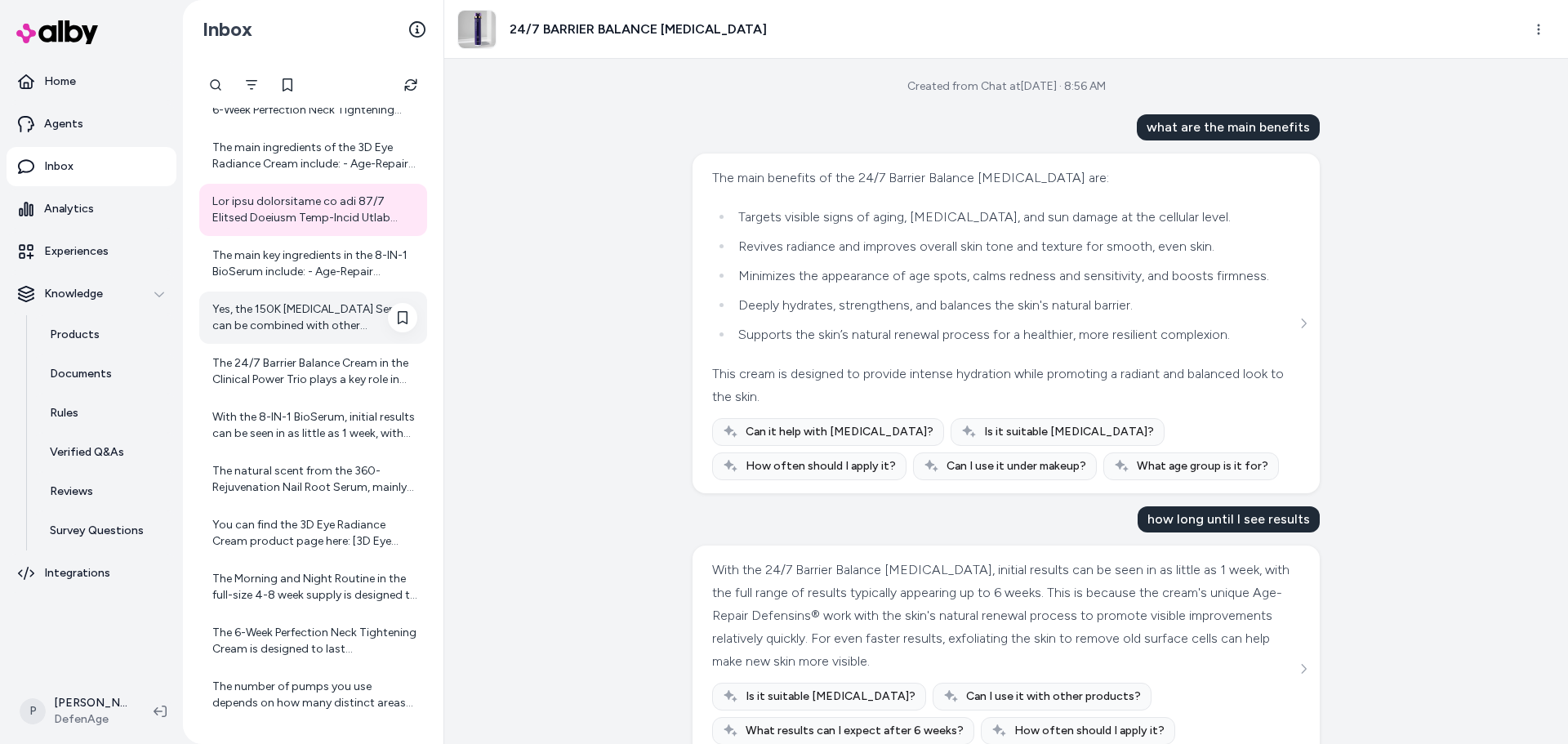
click at [314, 304] on div "Yes, the 150K [MEDICAL_DATA] Serum can be combined with other treatments if des…" at bounding box center [315, 317] width 205 height 33
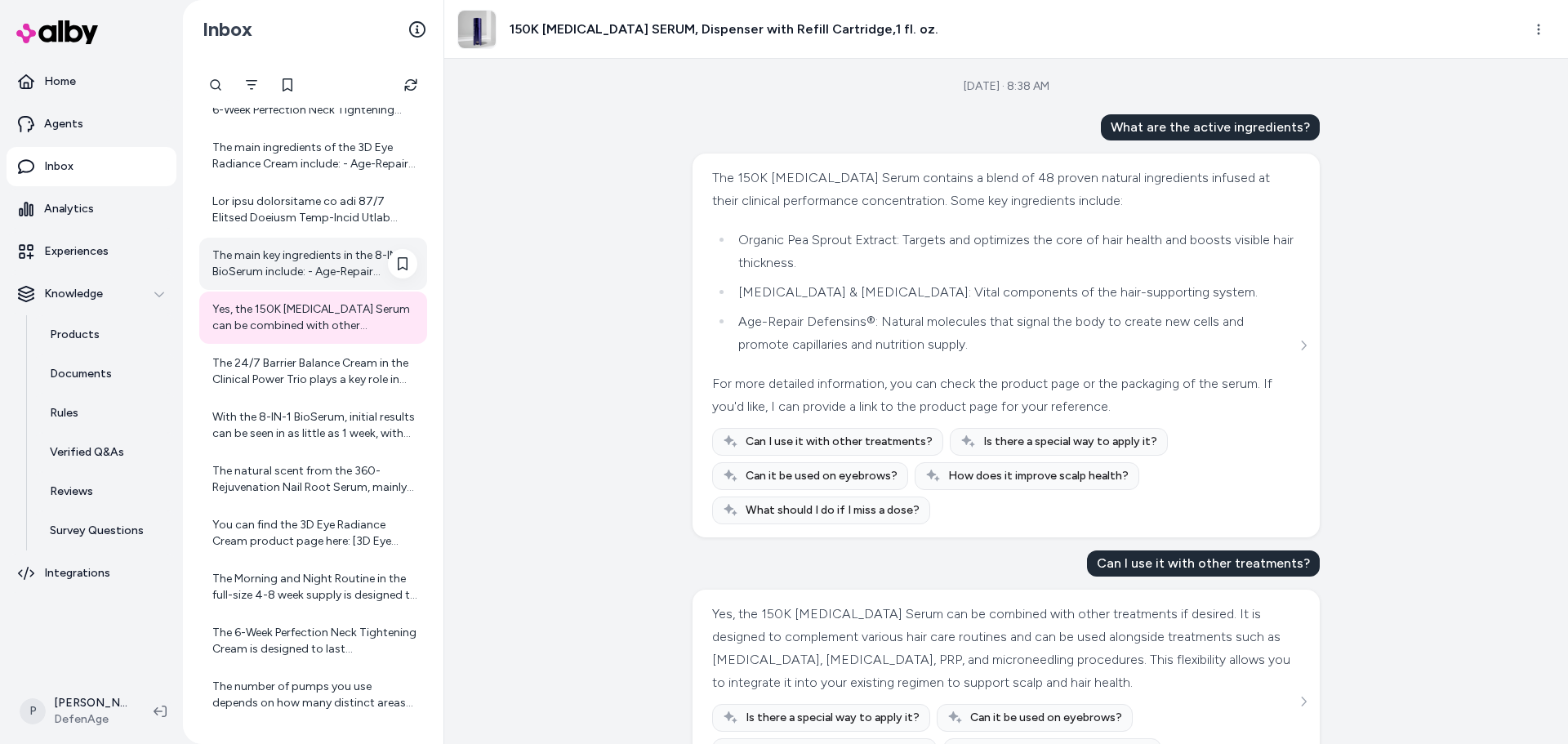
click at [318, 275] on div "The main key ingredients in the 8-IN-1 BioSerum include: - Age-Repair Defensins…" at bounding box center [315, 264] width 205 height 33
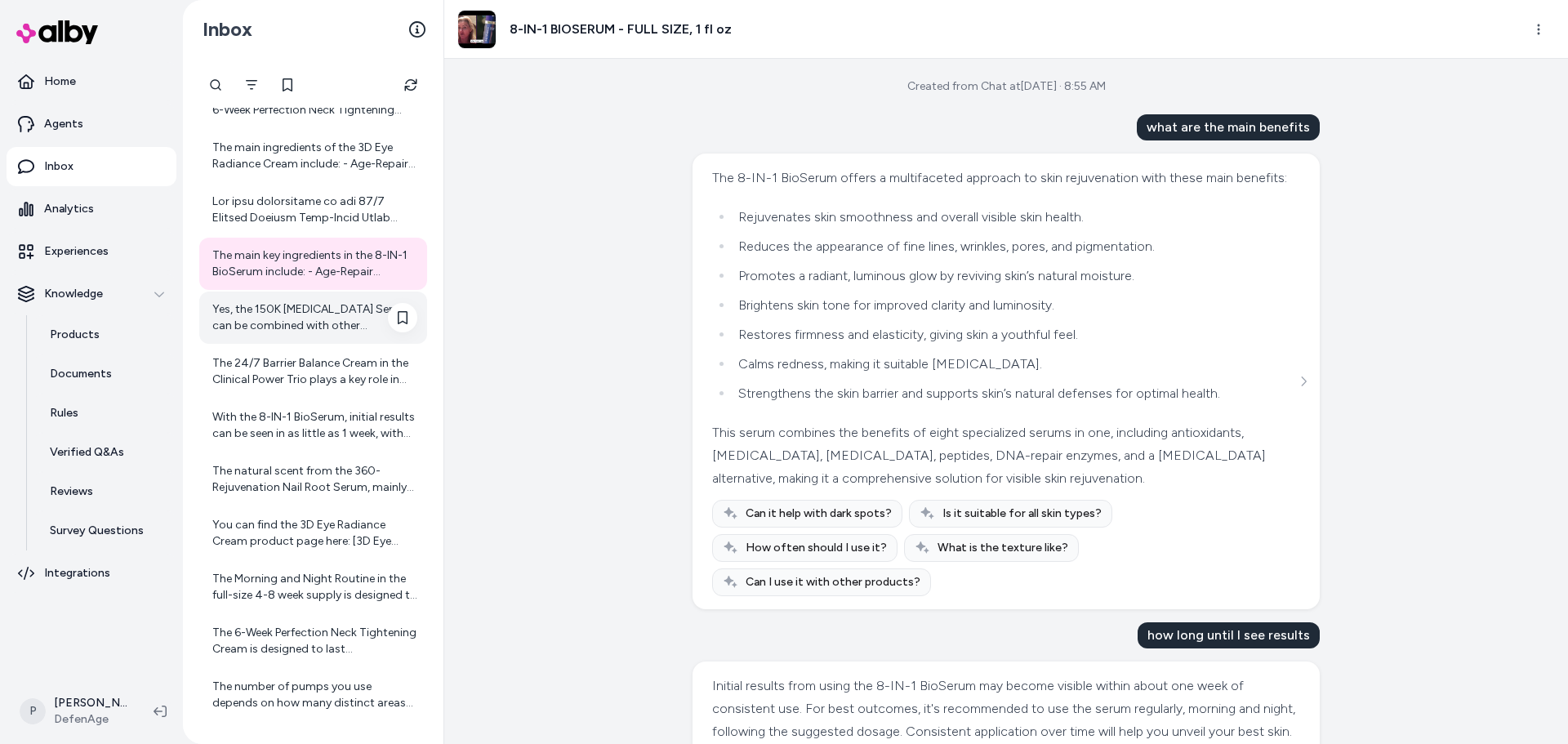
click at [312, 317] on div "Yes, the 150K [MEDICAL_DATA] Serum can be combined with other treatments if des…" at bounding box center [315, 317] width 205 height 33
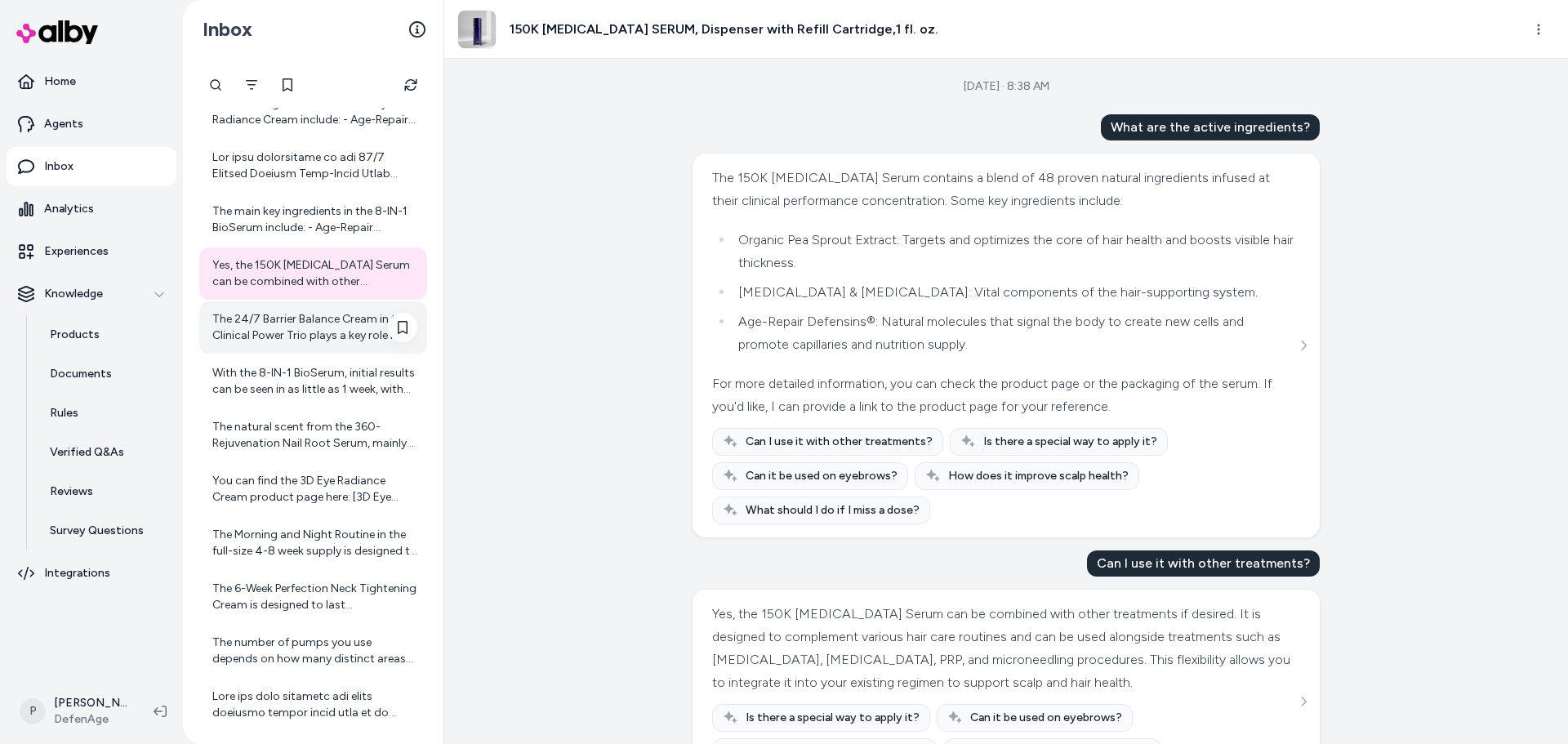
scroll to position [1285, 0]
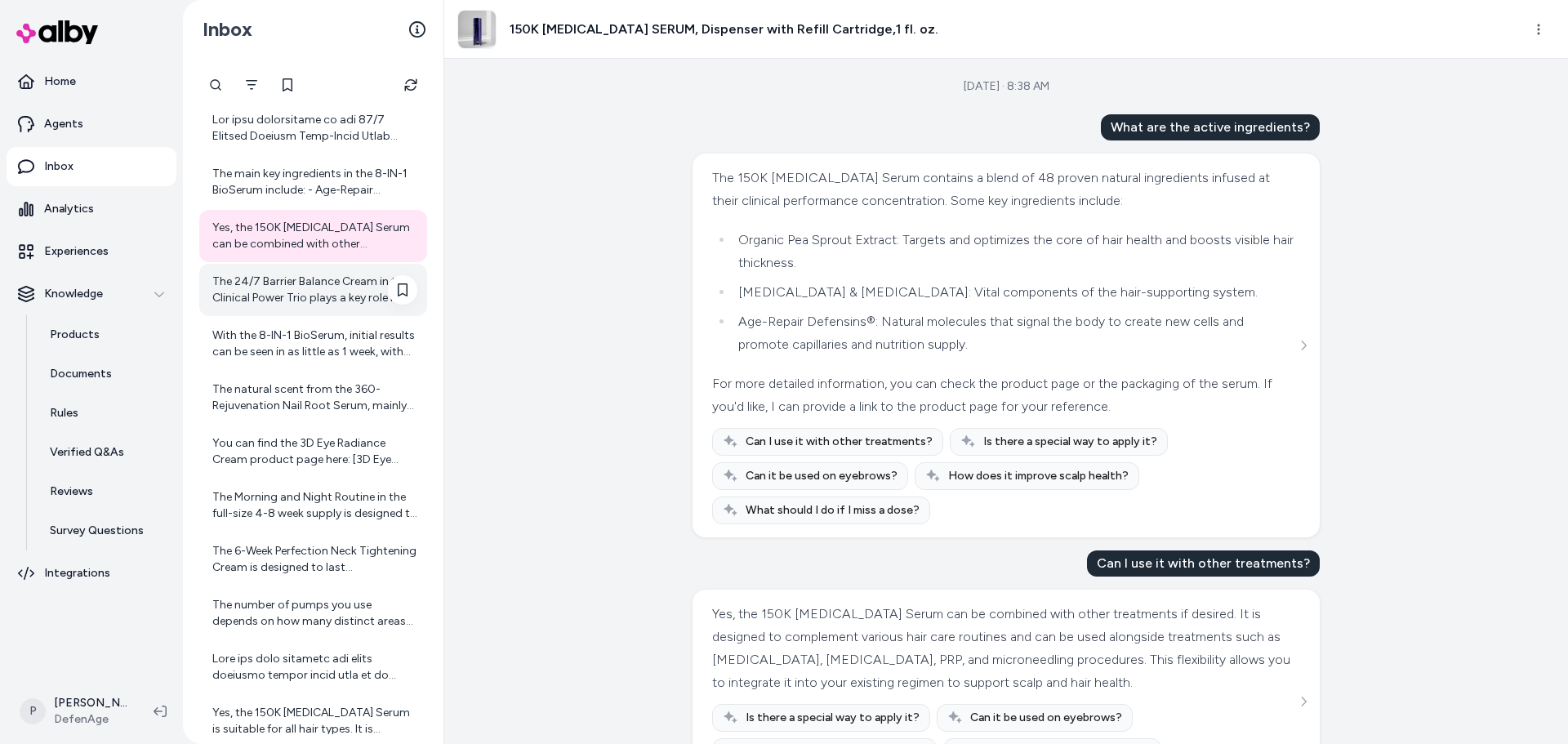
click at [310, 301] on div "The 24/7 Barrier Balance Cream in the Clinical Power Trio plays a key role in s…" at bounding box center [315, 290] width 205 height 33
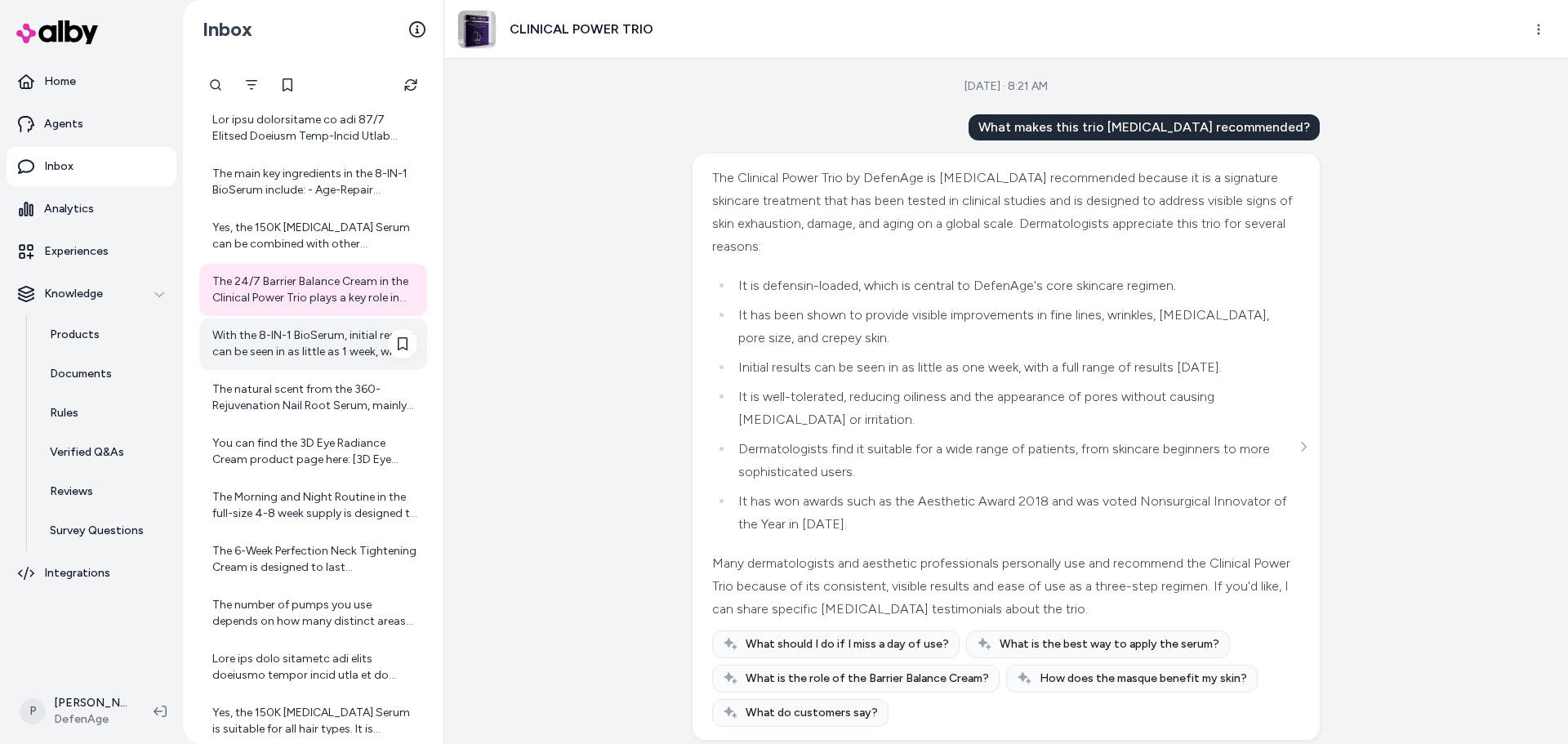
click at [269, 338] on div "With the 8-IN-1 BioSerum, initial results can be seen in as little as 1 week, w…" at bounding box center [315, 343] width 205 height 33
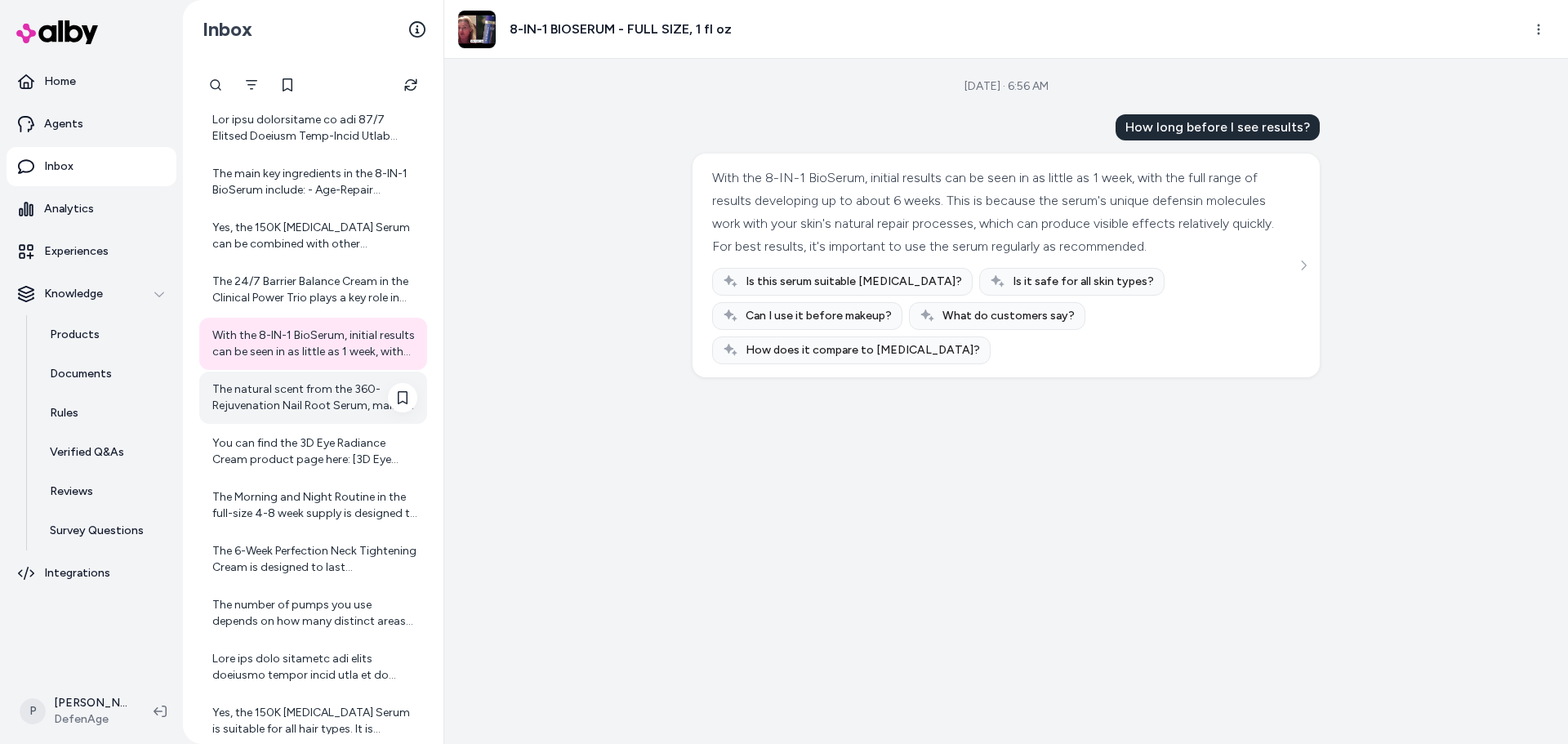
click at [286, 412] on div "The natural scent from the 360-Rejuvenation Nail Root Serum, mainly due to the …" at bounding box center [315, 398] width 205 height 33
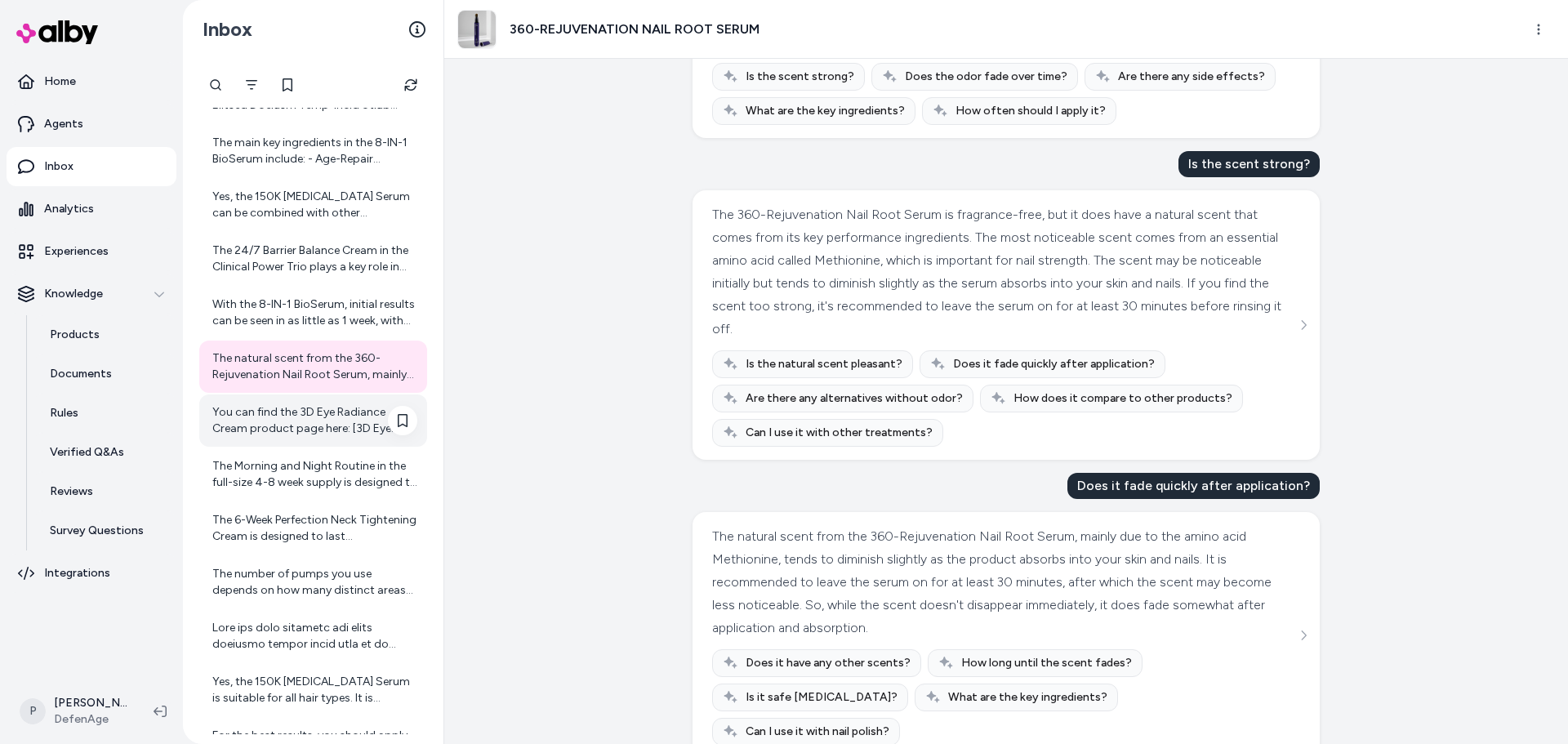
scroll to position [1366, 0]
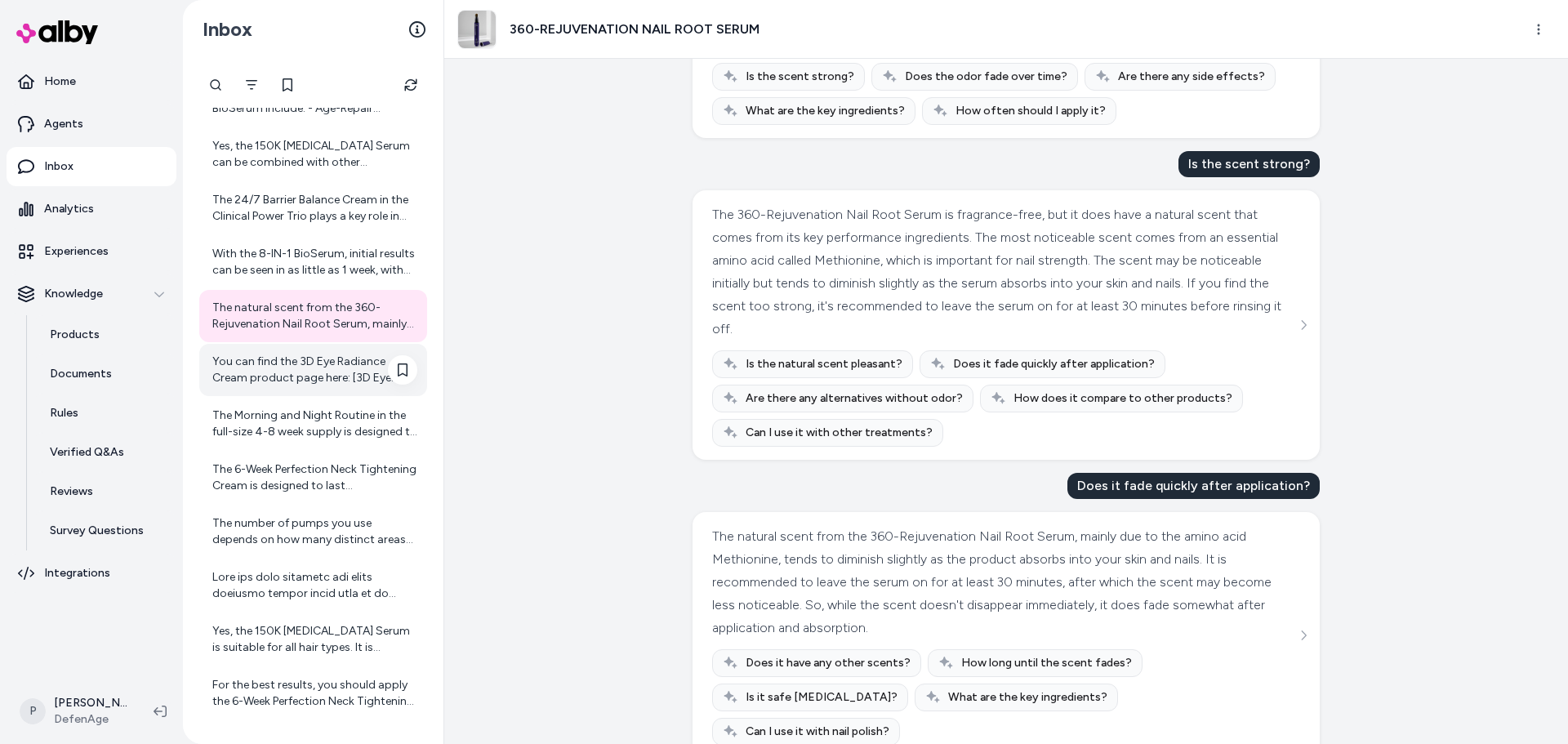
click at [278, 372] on div "You can find the 3D Eye Radiance Cream product page here: [3D Eye Radiance Crea…" at bounding box center [315, 370] width 205 height 33
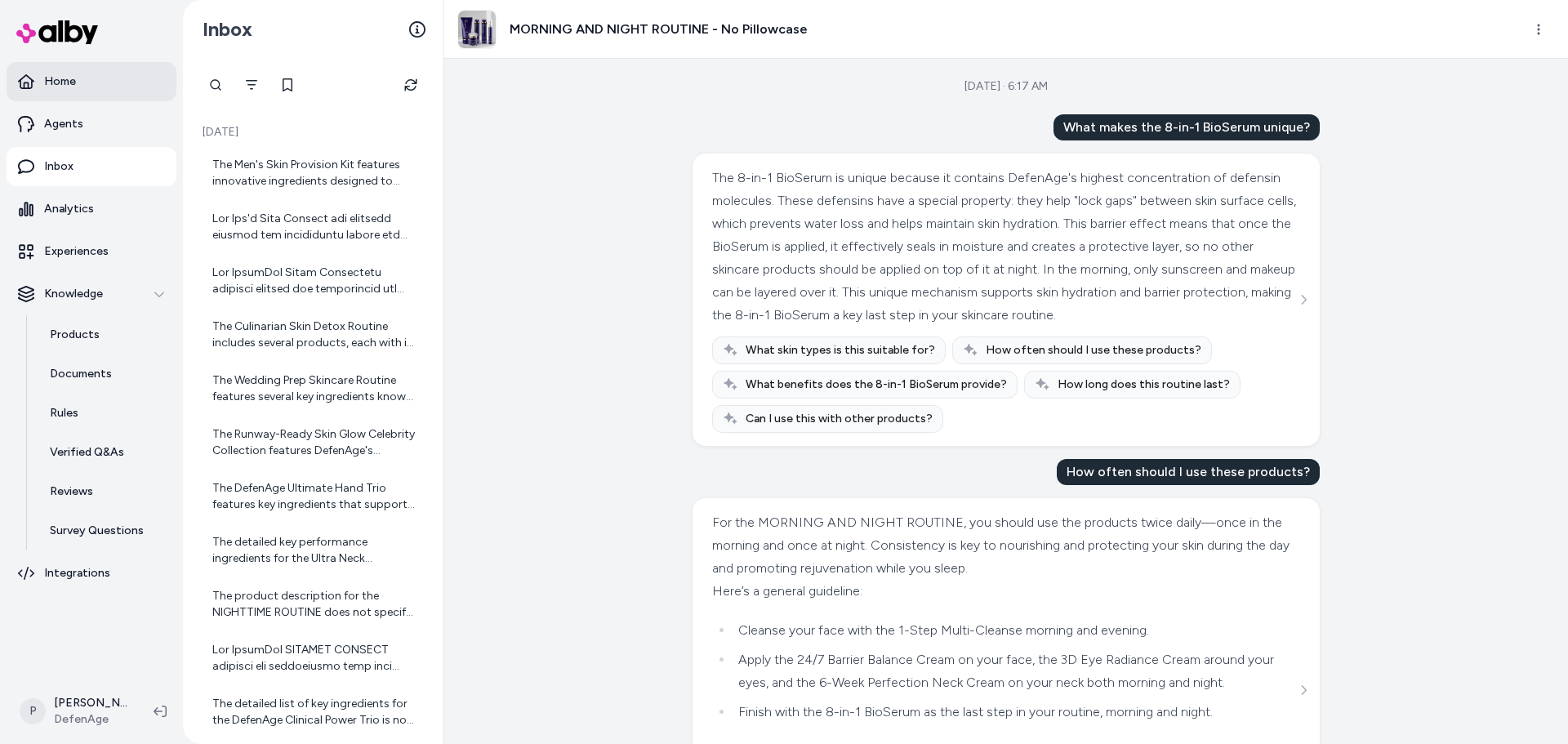
click at [48, 84] on p "Home" at bounding box center [60, 81] width 32 height 16
click at [55, 92] on link "Home" at bounding box center [92, 81] width 170 height 40
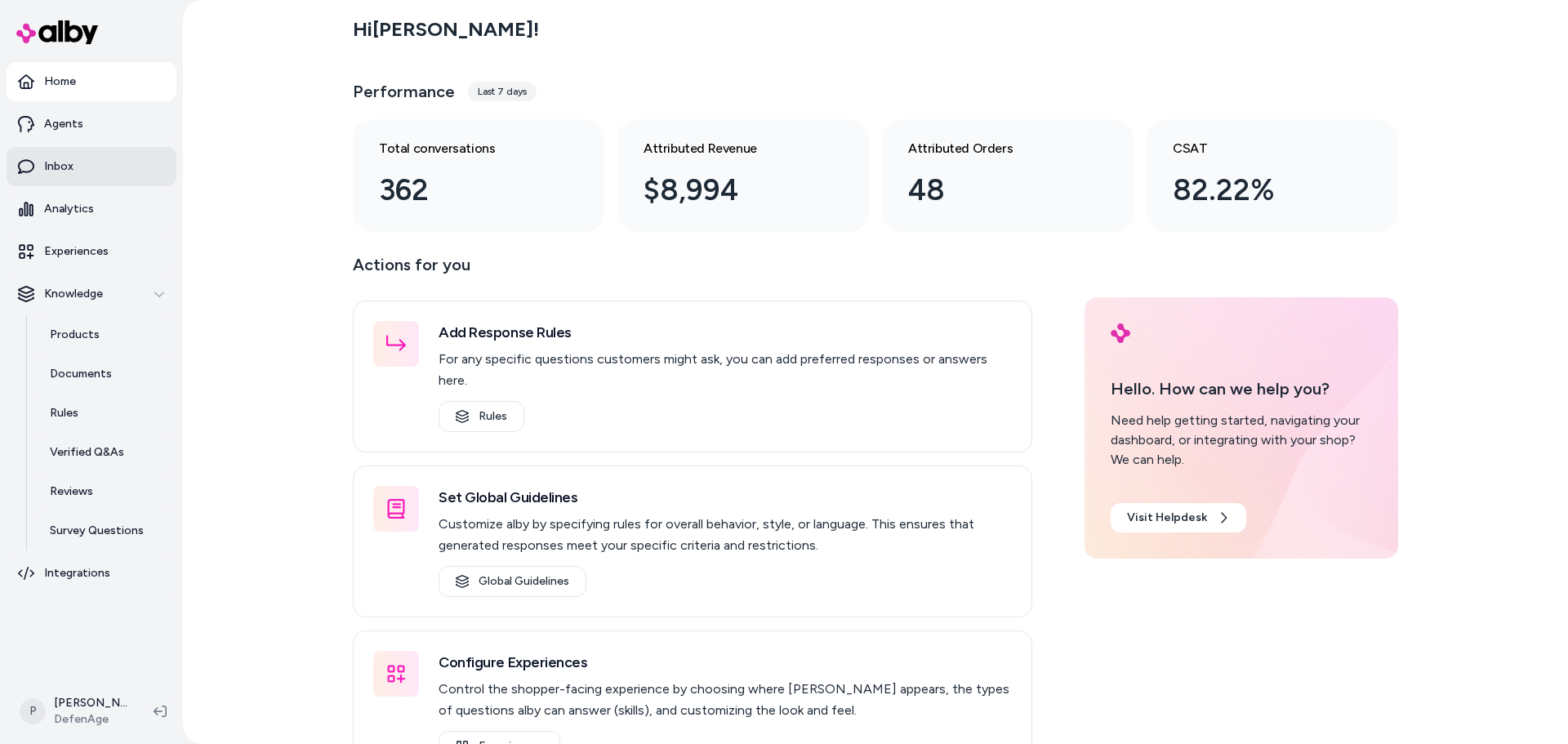
click at [81, 169] on link "Inbox" at bounding box center [92, 166] width 170 height 40
